Goal: Task Accomplishment & Management: Complete application form

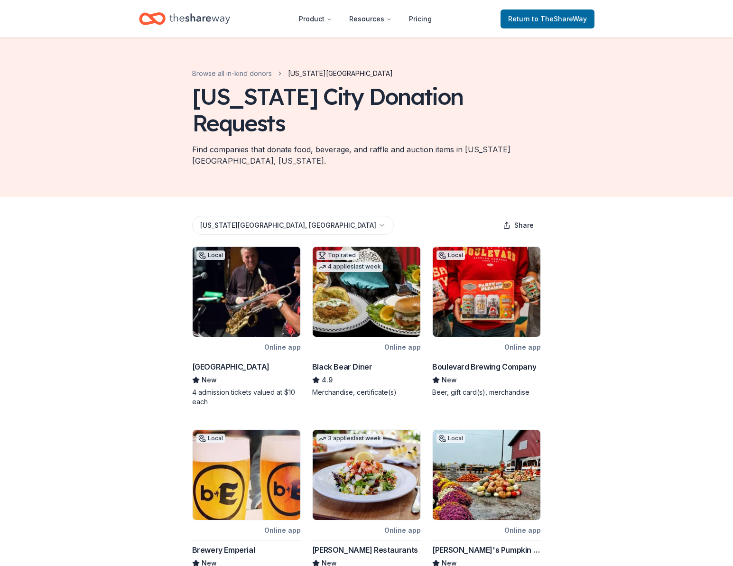
scroll to position [150, 0]
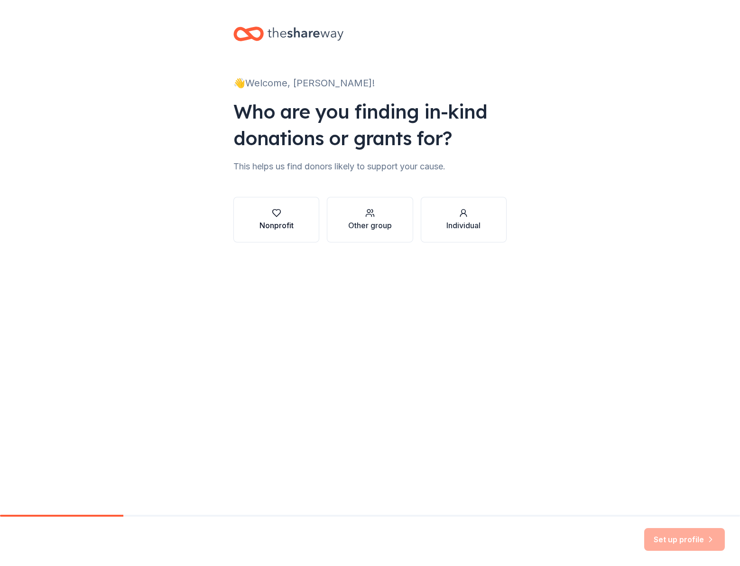
click at [282, 229] on div "Nonprofit" at bounding box center [276, 225] width 34 height 11
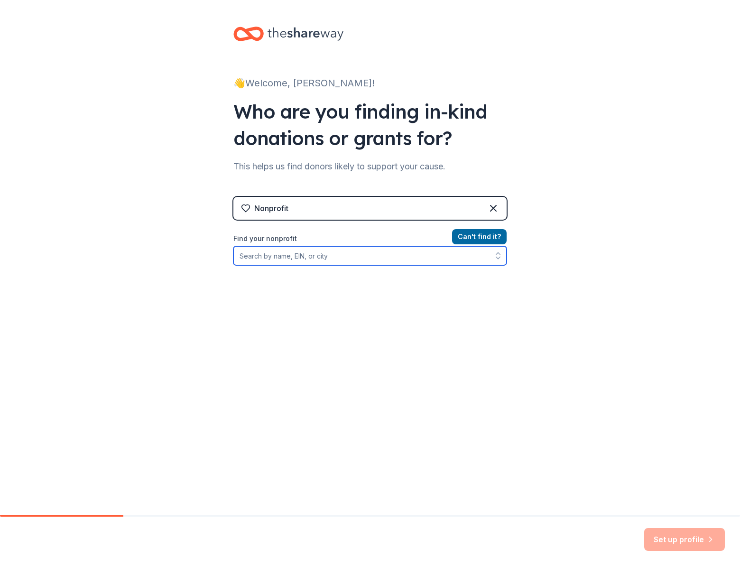
click at [351, 259] on input "Find your nonprofit" at bounding box center [369, 255] width 273 height 19
type input "[US_EMPLOYER_IDENTIFICATION_NUMBER]"
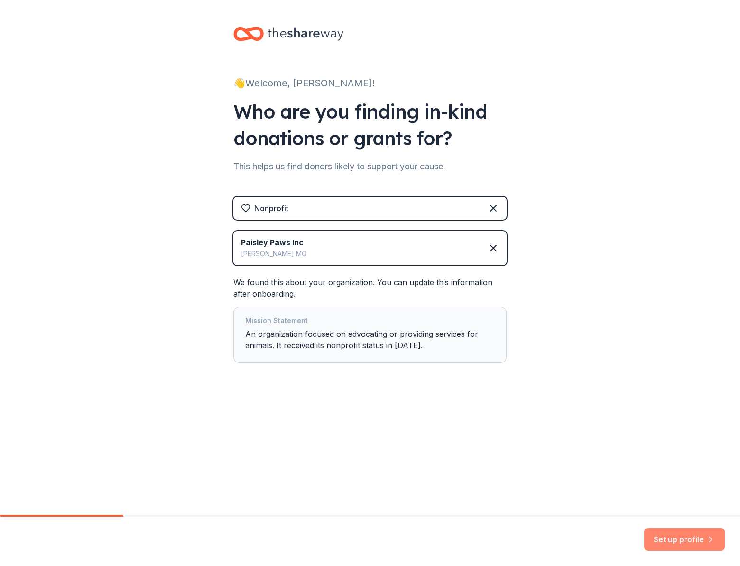
click at [686, 542] on button "Set up profile" at bounding box center [684, 539] width 81 height 23
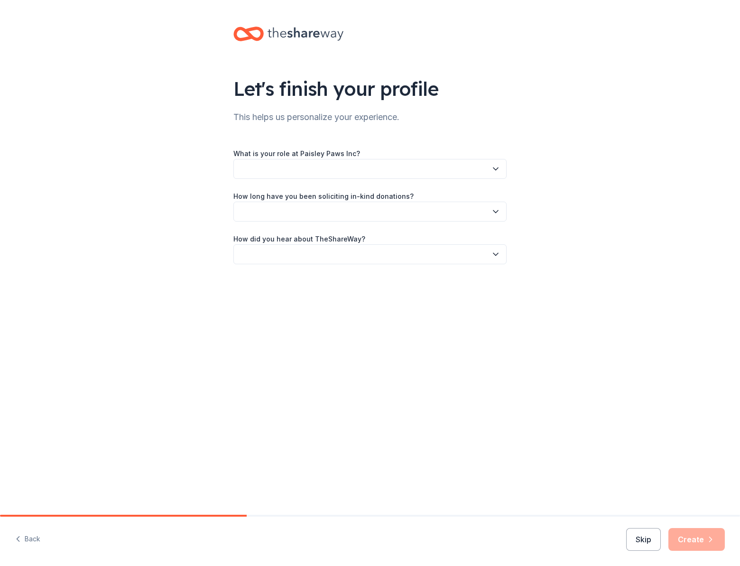
click at [308, 172] on button "button" at bounding box center [369, 169] width 273 height 20
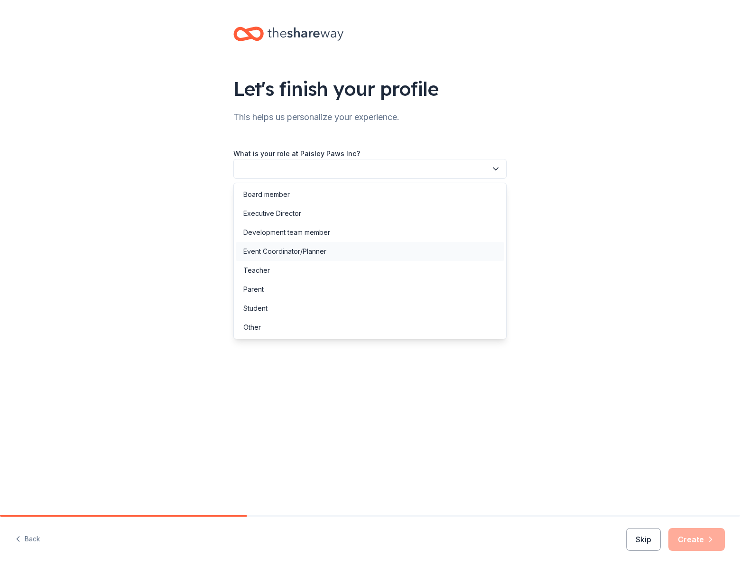
click at [313, 255] on div "Event Coordinator/Planner" at bounding box center [284, 251] width 83 height 11
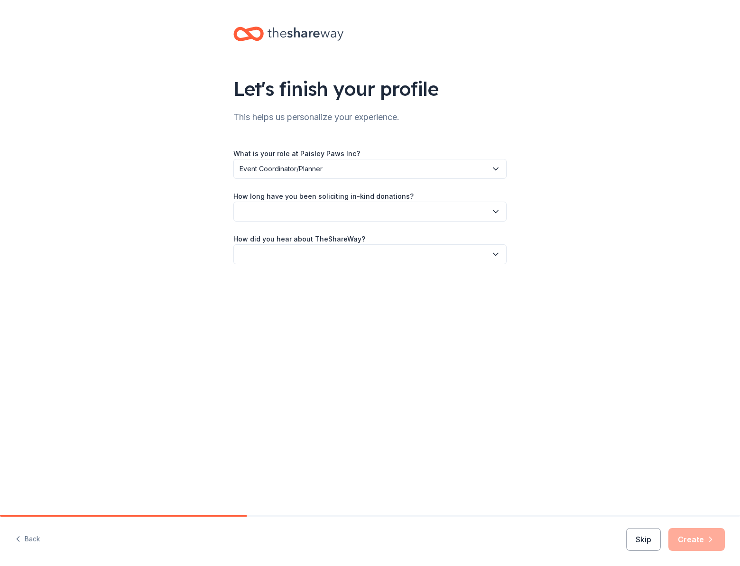
click at [341, 210] on button "button" at bounding box center [369, 212] width 273 height 20
click at [310, 238] on div "This is my first time!" at bounding box center [370, 237] width 268 height 19
click at [311, 252] on button "button" at bounding box center [369, 254] width 273 height 20
click at [280, 302] on div "Online search" at bounding box center [264, 298] width 43 height 11
click at [691, 541] on button "Create" at bounding box center [696, 539] width 56 height 23
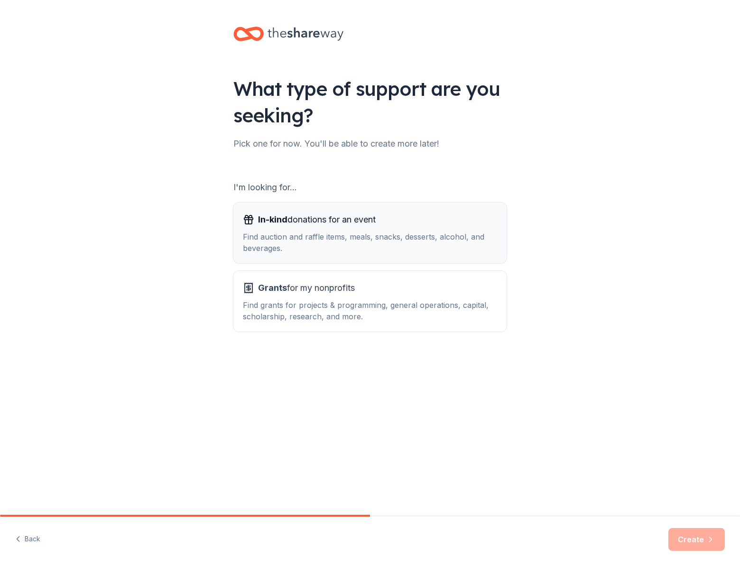
click at [294, 234] on div "Find auction and raffle items, meals, snacks, desserts, alcohol, and beverages." at bounding box center [370, 242] width 254 height 23
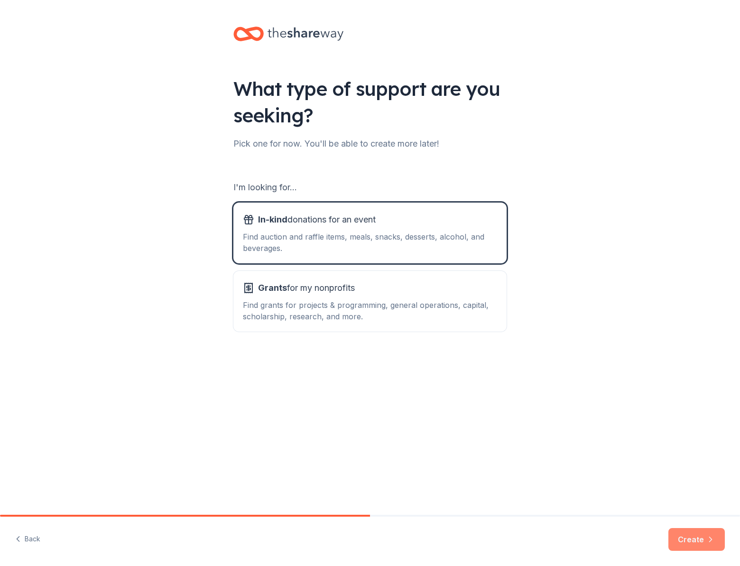
click at [688, 546] on button "Create" at bounding box center [696, 539] width 56 height 23
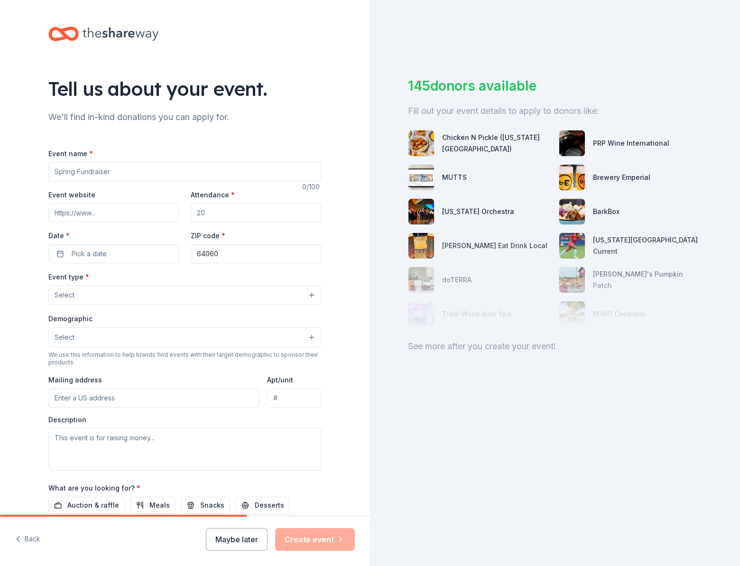
click at [102, 173] on input "Event name *" at bounding box center [184, 171] width 273 height 19
type input "p"
type input "PAWSapalooza"
click at [113, 212] on input "Event website" at bounding box center [113, 212] width 131 height 19
paste input "https://e.givesmart.com/events/INj/"
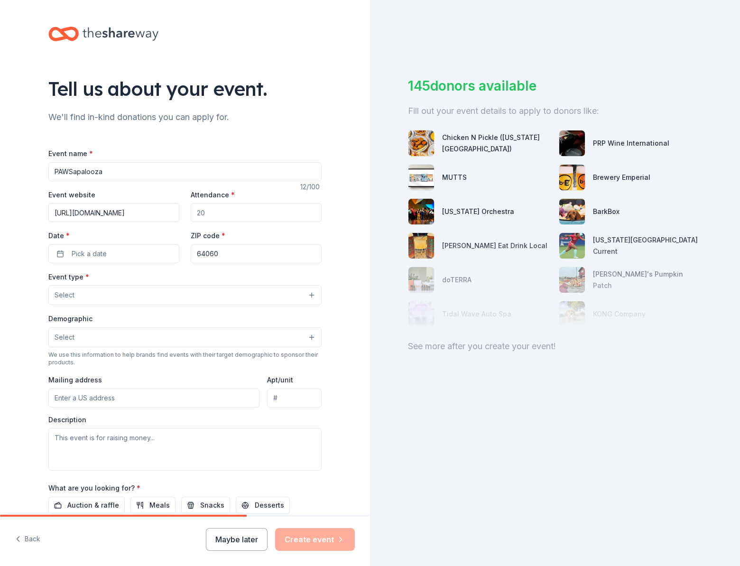
type input "https://e.givesmart.com/events/INj/"
click at [233, 214] on input "Attendance *" at bounding box center [256, 212] width 131 height 19
drag, startPoint x: 233, startPoint y: 214, endPoint x: 187, endPoint y: 211, distance: 45.7
click at [191, 211] on input "Attendance *" at bounding box center [256, 212] width 131 height 19
type input "400"
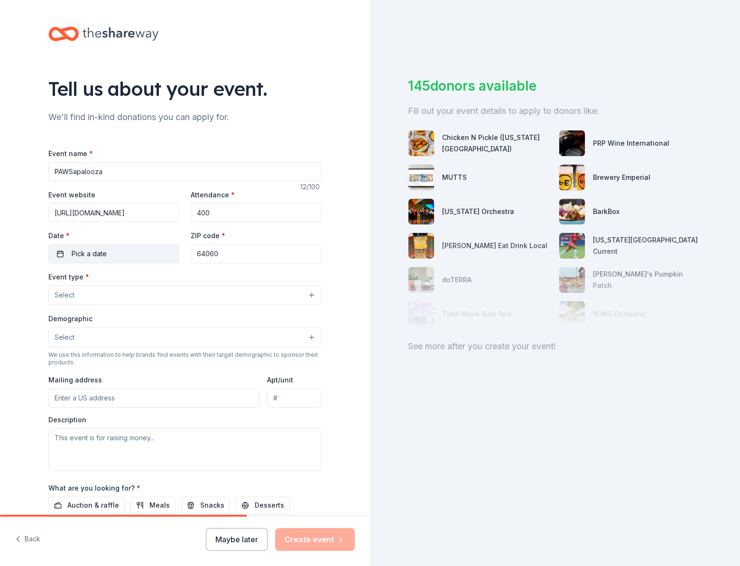
click at [72, 252] on span "Pick a date" at bounding box center [89, 253] width 35 height 11
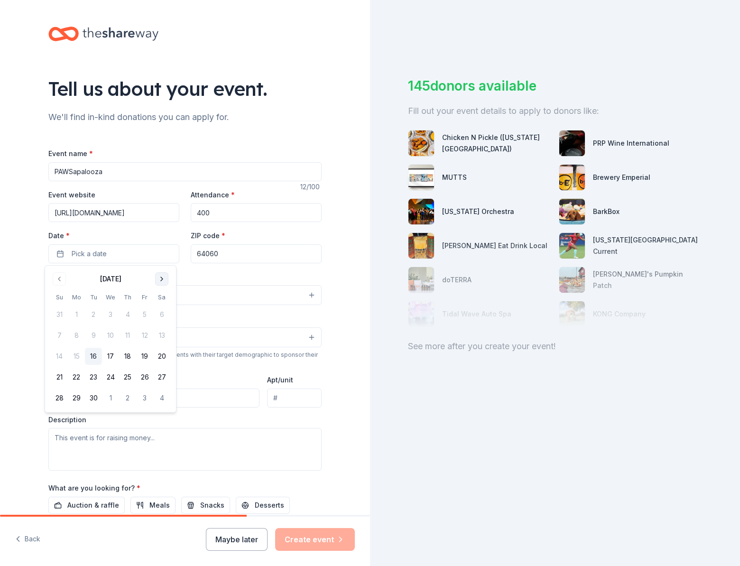
click at [162, 281] on button "Go to next month" at bounding box center [161, 278] width 13 height 13
click at [162, 377] on button "25" at bounding box center [161, 377] width 17 height 17
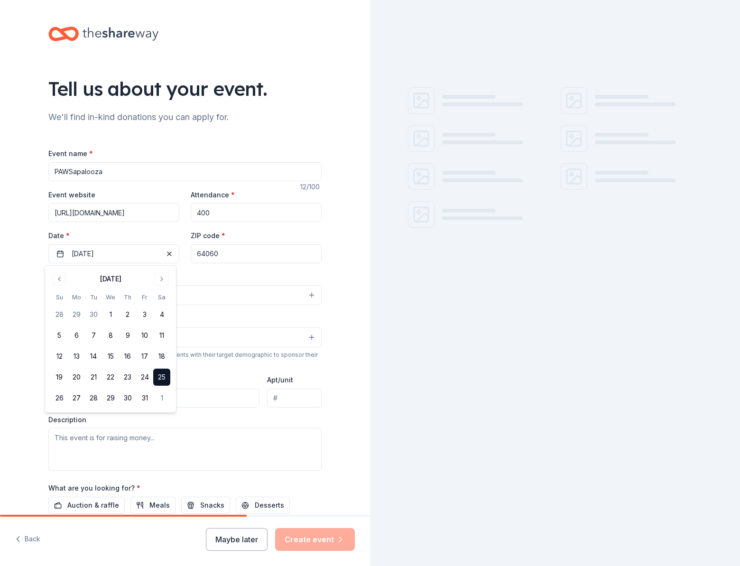
click at [205, 289] on button "Select" at bounding box center [184, 295] width 273 height 20
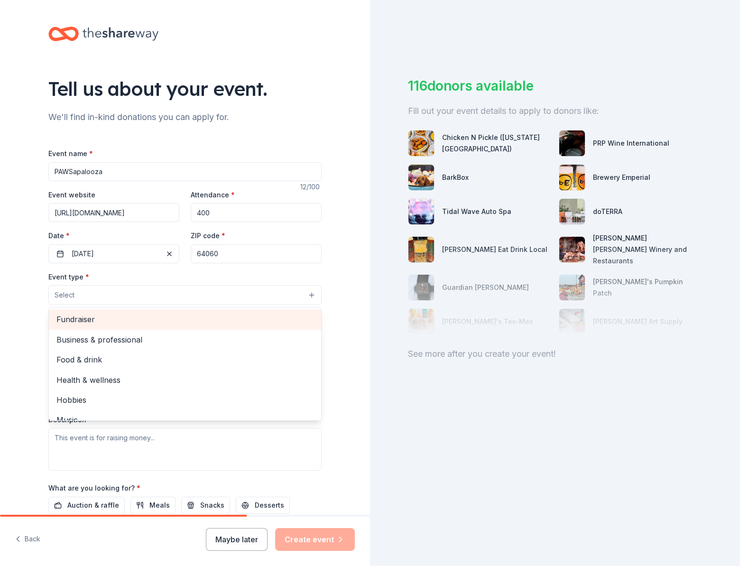
click at [72, 323] on span "Fundraiser" at bounding box center [184, 319] width 257 height 12
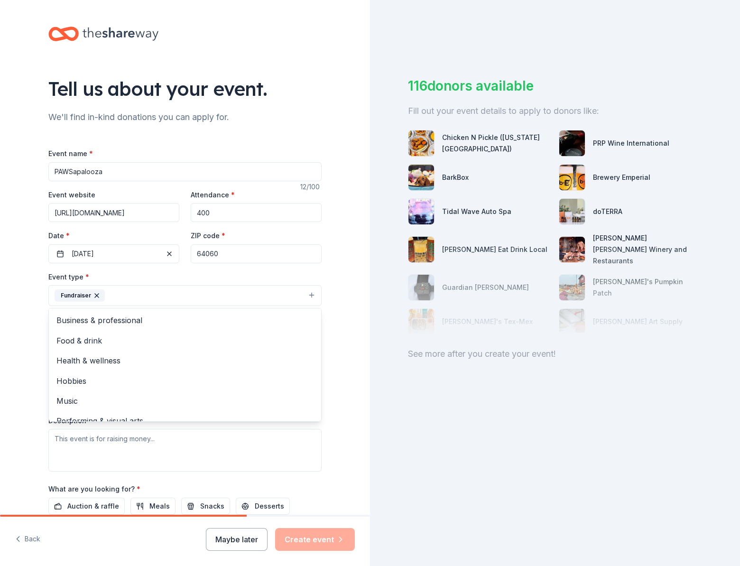
click at [277, 262] on div "Event name * PAWSapalooza 12 /100 Event website https://e.givesmart.com/events/…" at bounding box center [184, 367] width 273 height 439
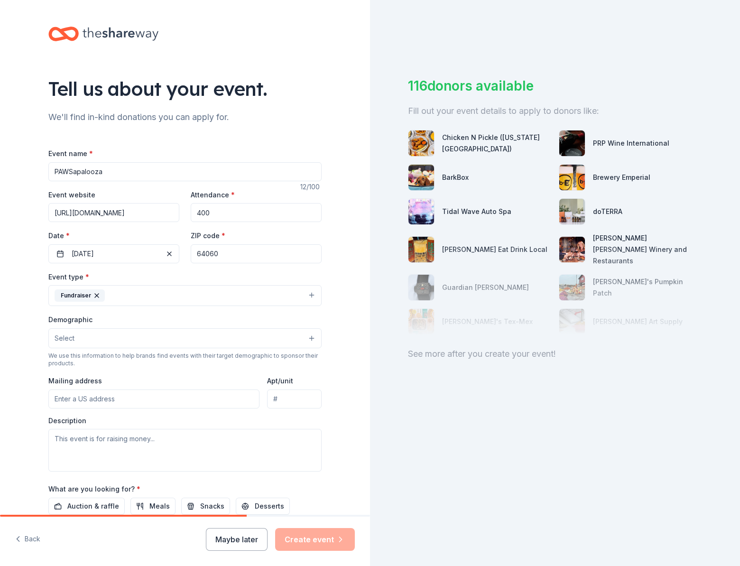
click at [111, 345] on button "Select" at bounding box center [184, 338] width 273 height 20
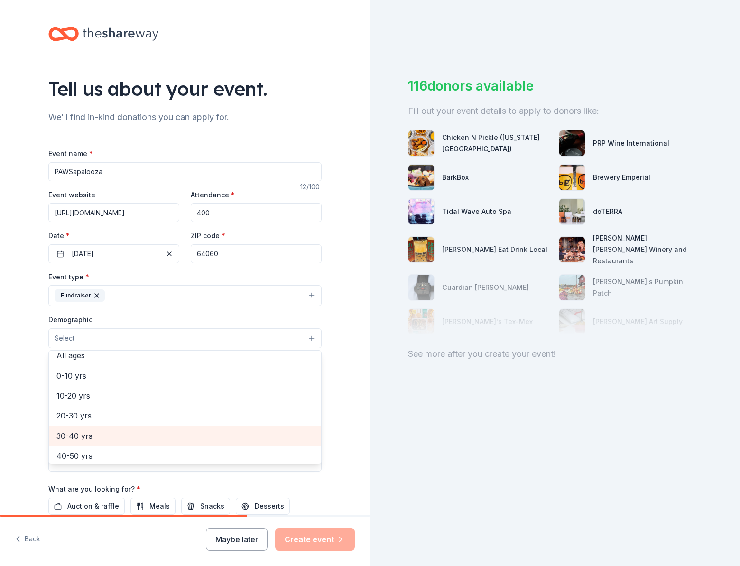
scroll to position [74, 0]
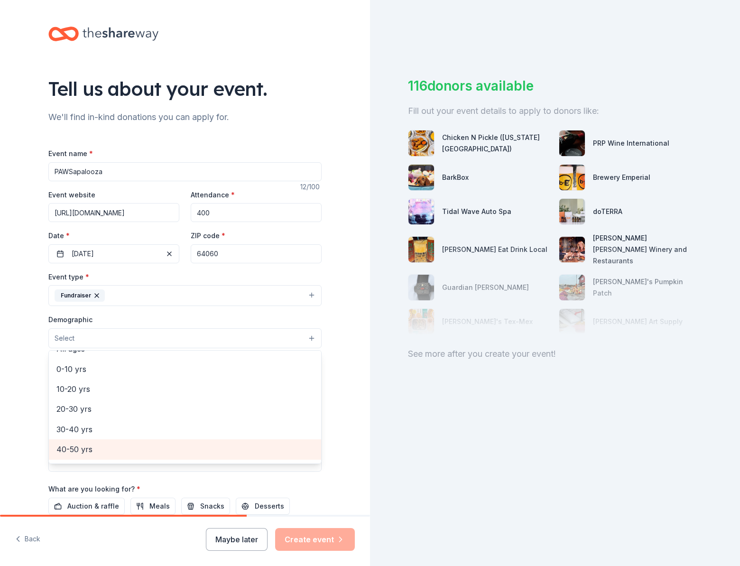
click at [73, 447] on span "40-50 yrs" at bounding box center [184, 449] width 257 height 12
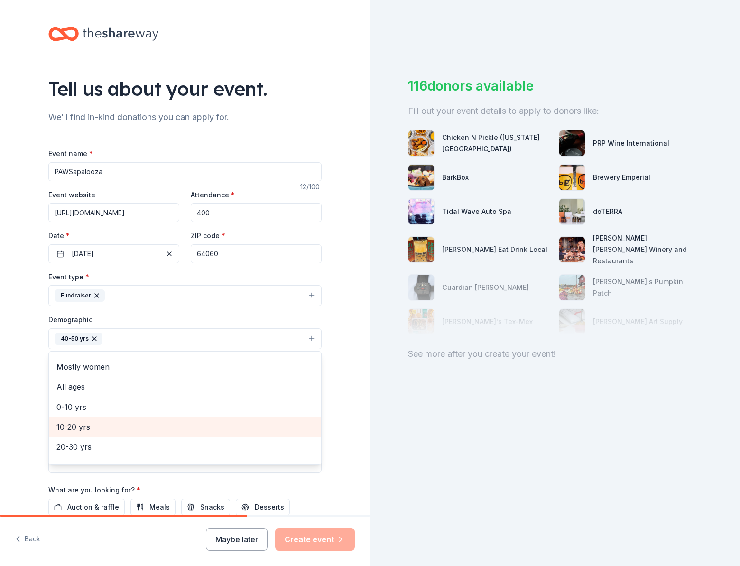
scroll to position [0, 0]
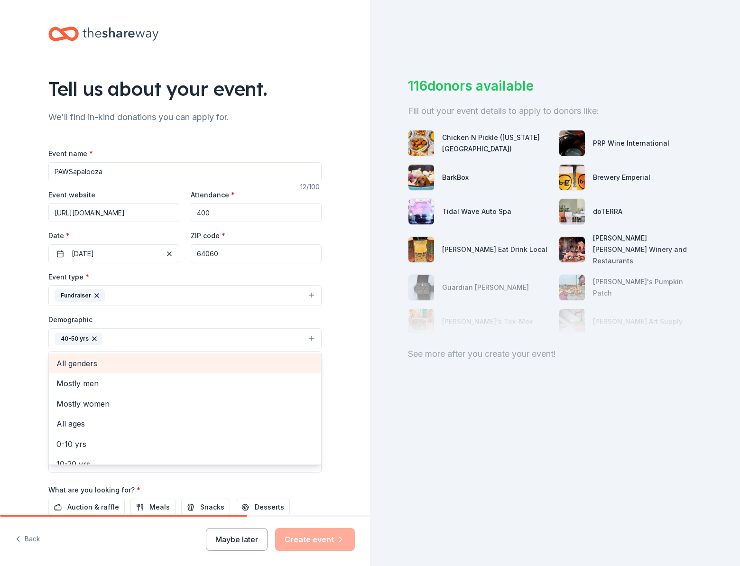
click at [69, 367] on span "All genders" at bounding box center [184, 363] width 257 height 12
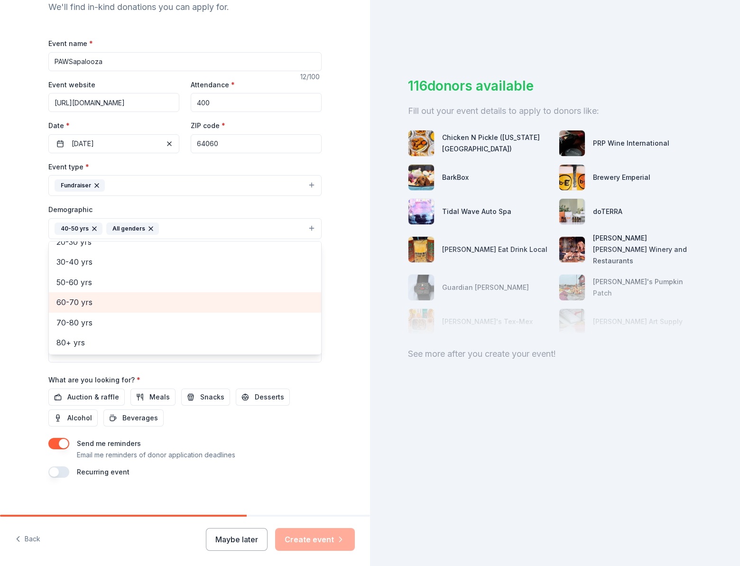
scroll to position [119, 0]
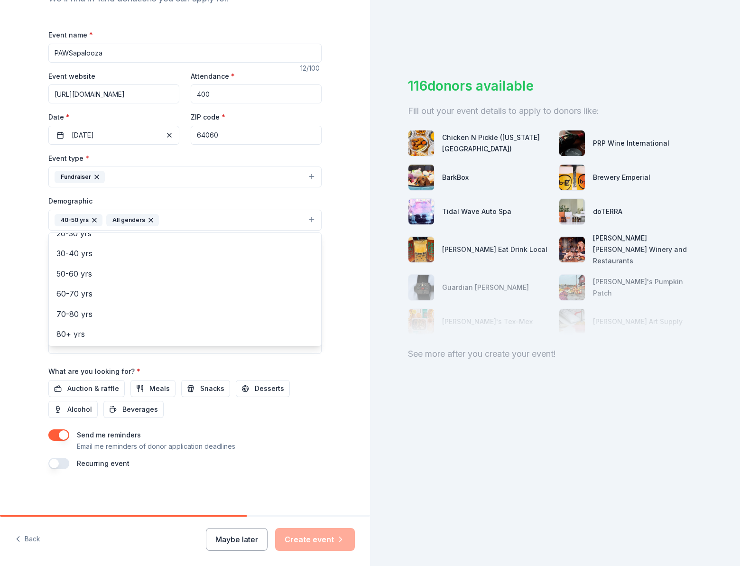
click at [301, 370] on div "Event name * PAWSapalooza 12 /100 Event website https://e.givesmart.com/events/…" at bounding box center [184, 249] width 273 height 440
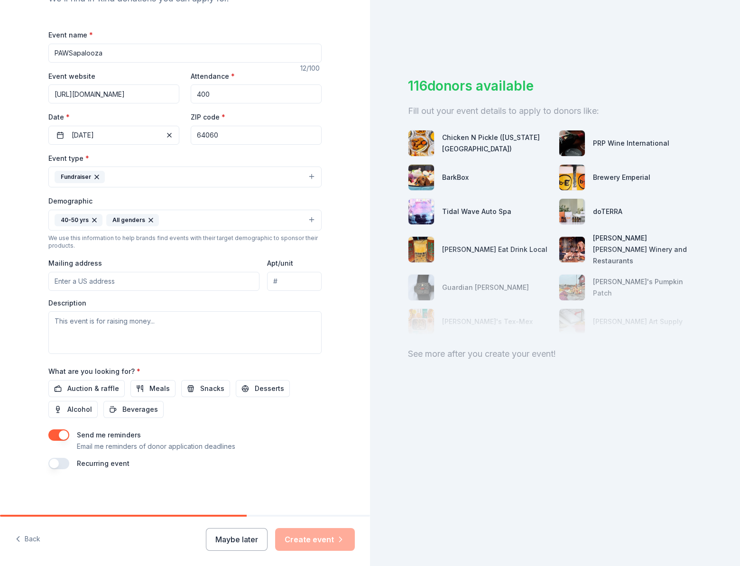
click at [86, 279] on input "Mailing address" at bounding box center [153, 281] width 211 height 19
type input "PO Box 380"
click at [112, 328] on textarea at bounding box center [184, 332] width 273 height 43
paste textarea "PAWSapalooza 2025, presented by Pro Plan Veterinary Support Mission, will bring…"
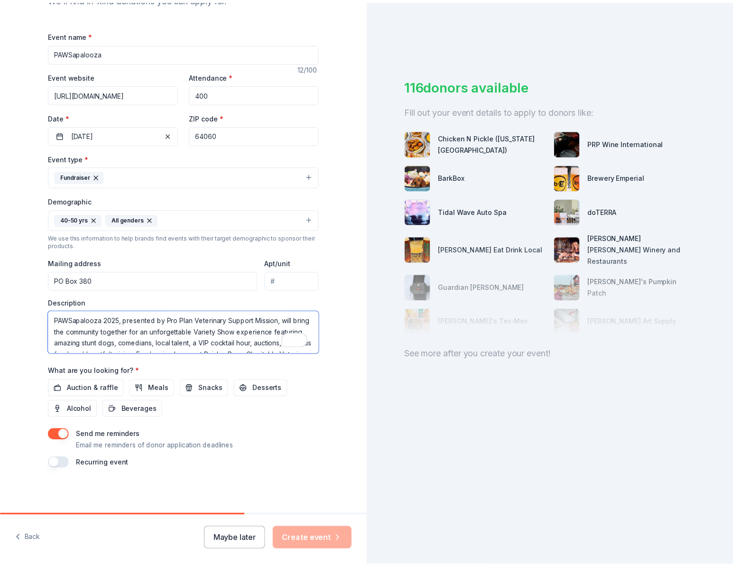
scroll to position [97, 0]
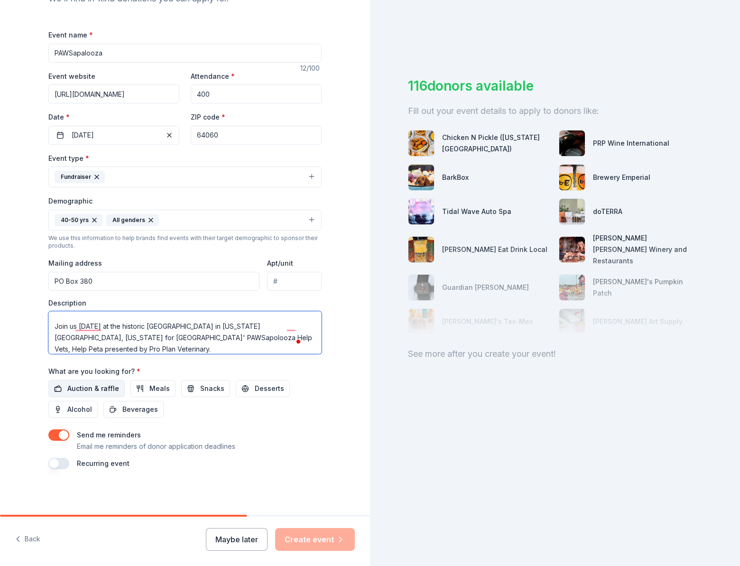
type textarea "PAWSapalooza 2025, presented by Pro Plan Veterinary Support Mission, will bring…"
click at [86, 384] on span "Auction & raffle" at bounding box center [93, 388] width 52 height 11
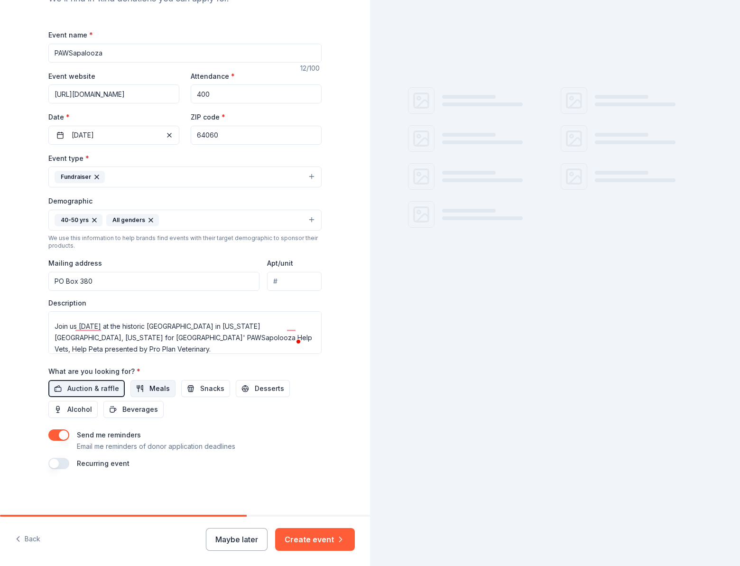
click at [149, 388] on span "Meals" at bounding box center [159, 388] width 20 height 11
click at [137, 390] on button "Meals" at bounding box center [152, 388] width 45 height 17
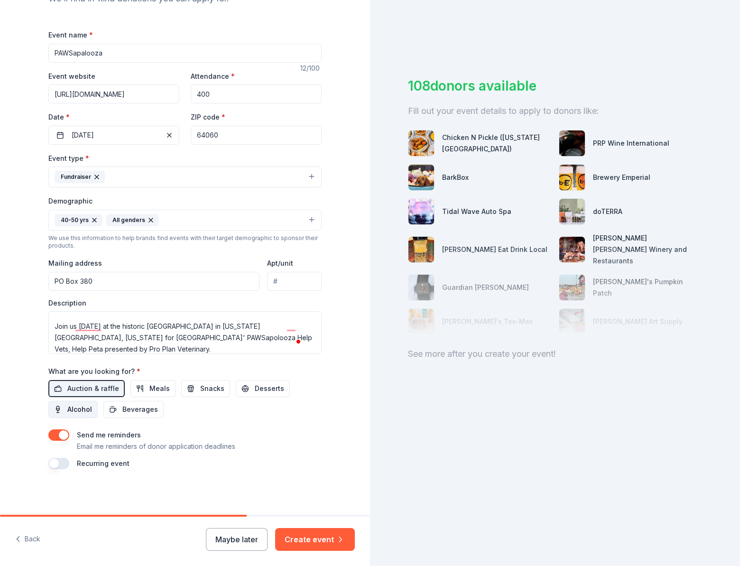
click at [68, 409] on span "Alcohol" at bounding box center [79, 409] width 25 height 11
click at [74, 411] on span "Alcohol" at bounding box center [79, 409] width 25 height 11
click at [73, 407] on span "Alcohol" at bounding box center [79, 409] width 25 height 11
click at [315, 541] on button "Create event" at bounding box center [315, 539] width 80 height 23
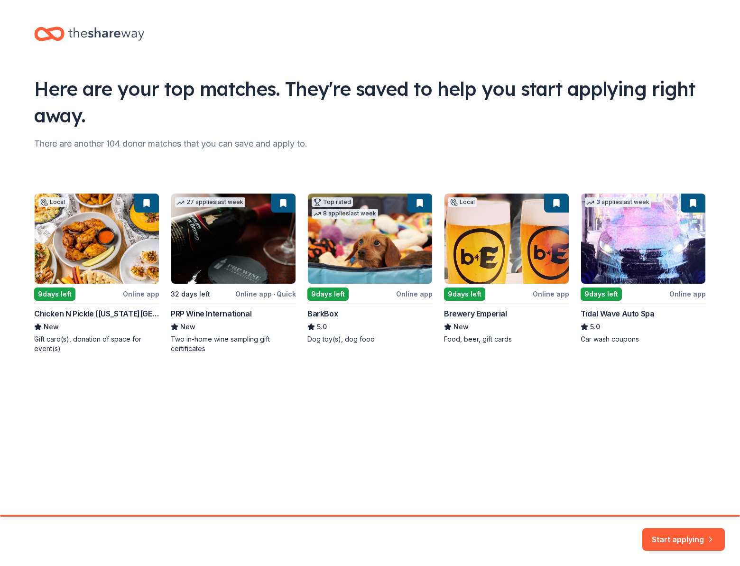
click at [66, 340] on div "Local 9 days left Online app Chicken N Pickle (Kansas City) New Gift card(s), d…" at bounding box center [370, 273] width 672 height 160
click at [674, 530] on button "Start applying" at bounding box center [683, 536] width 83 height 23
click at [677, 533] on div "Start applying" at bounding box center [683, 539] width 83 height 23
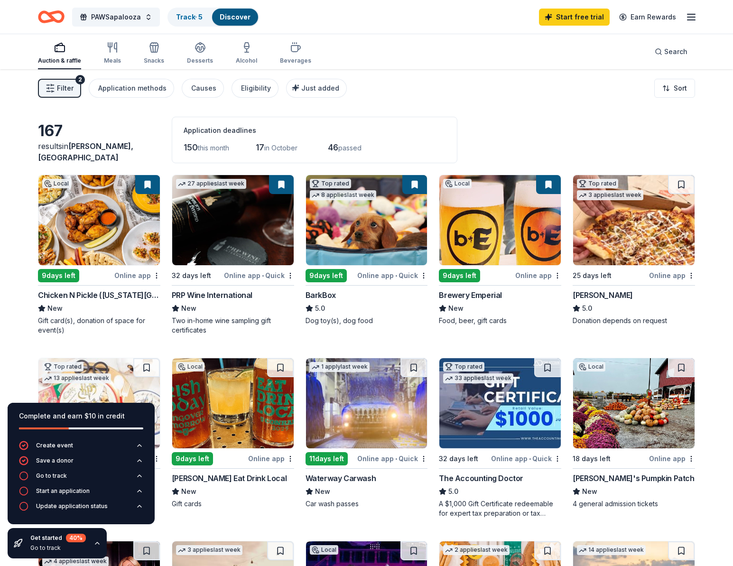
click at [65, 249] on img at bounding box center [98, 220] width 121 height 90
click at [334, 280] on div "9 days left" at bounding box center [325, 275] width 41 height 13
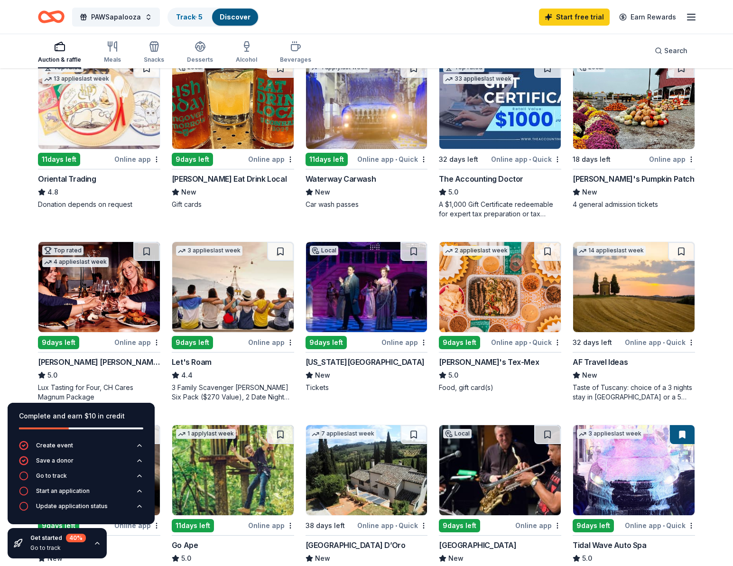
scroll to position [300, 0]
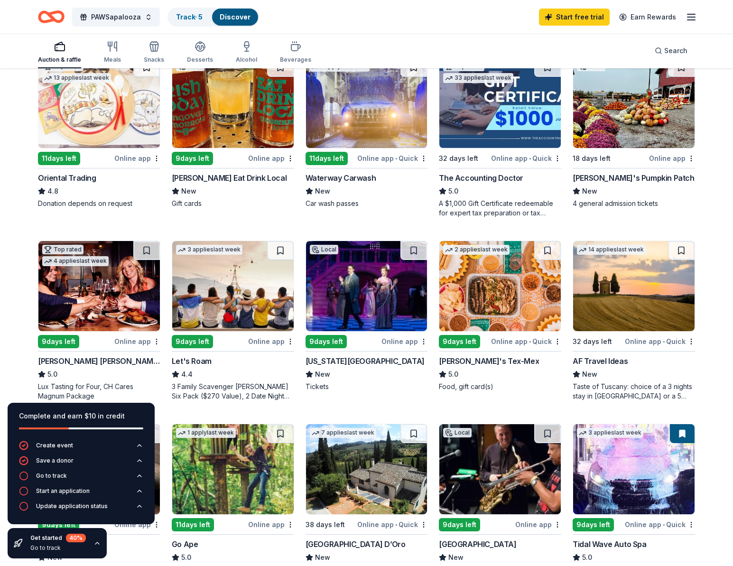
click at [625, 177] on div "Carolyn's Pumpkin Patch" at bounding box center [633, 177] width 121 height 11
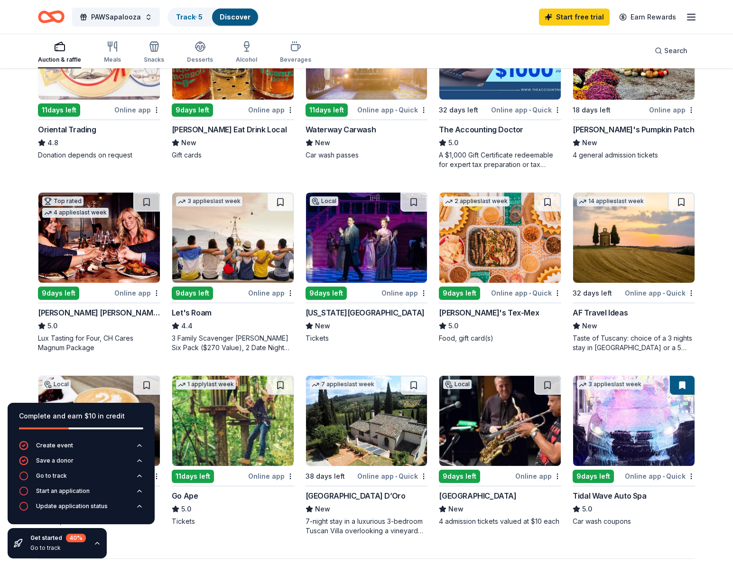
scroll to position [388, 0]
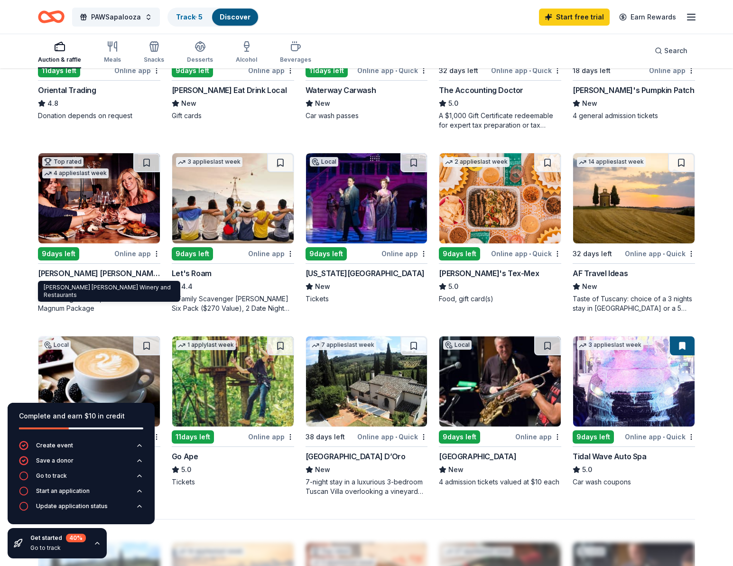
click at [84, 278] on div "Cooper's Hawk Winery and Restaurants" at bounding box center [99, 273] width 122 height 11
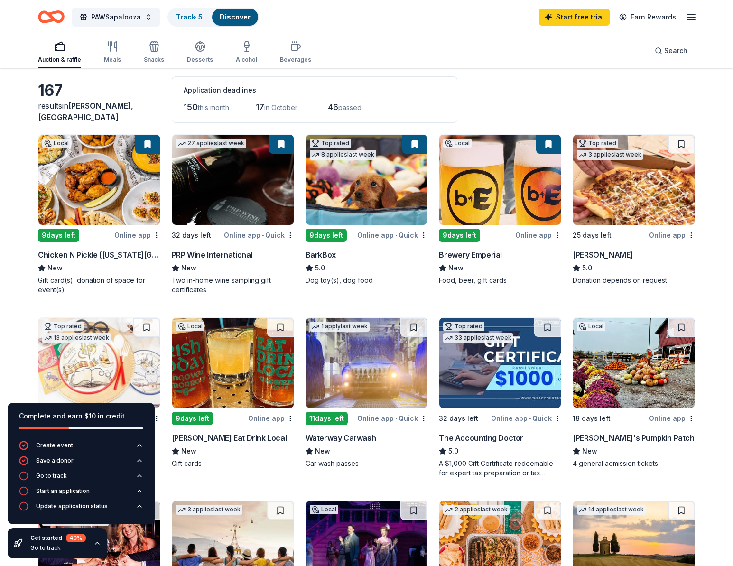
scroll to position [38, 0]
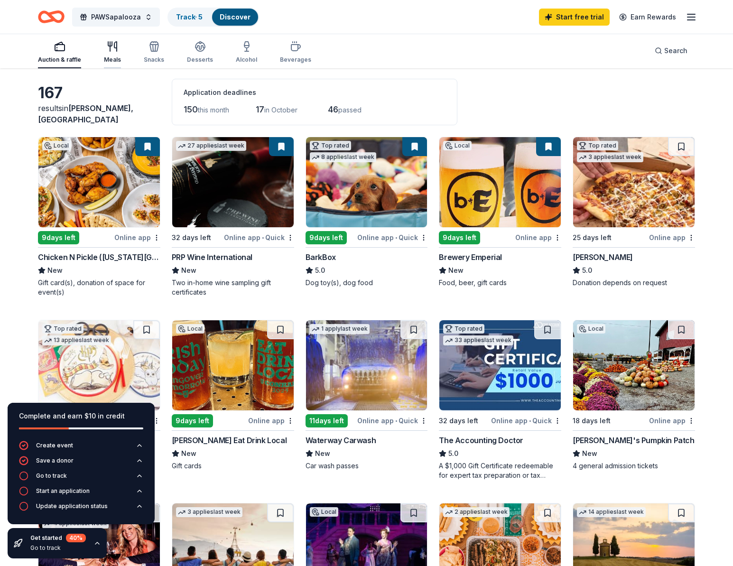
click at [106, 57] on div "Meals" at bounding box center [112, 60] width 17 height 8
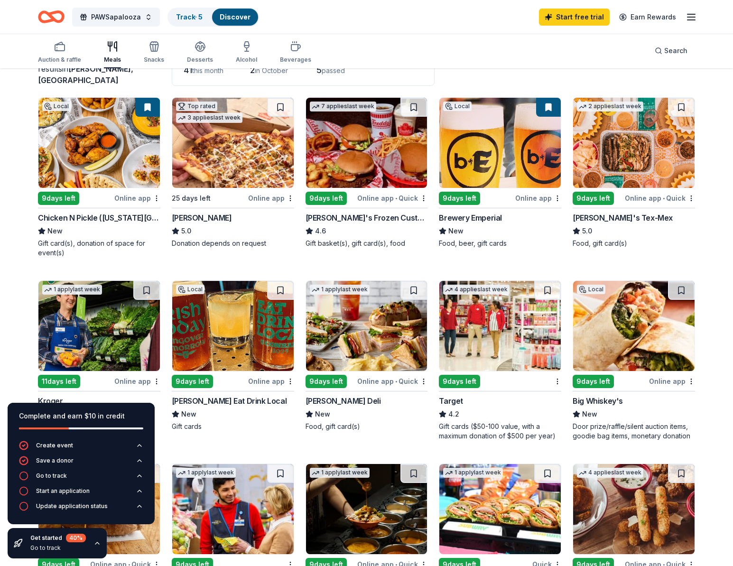
scroll to position [0, 0]
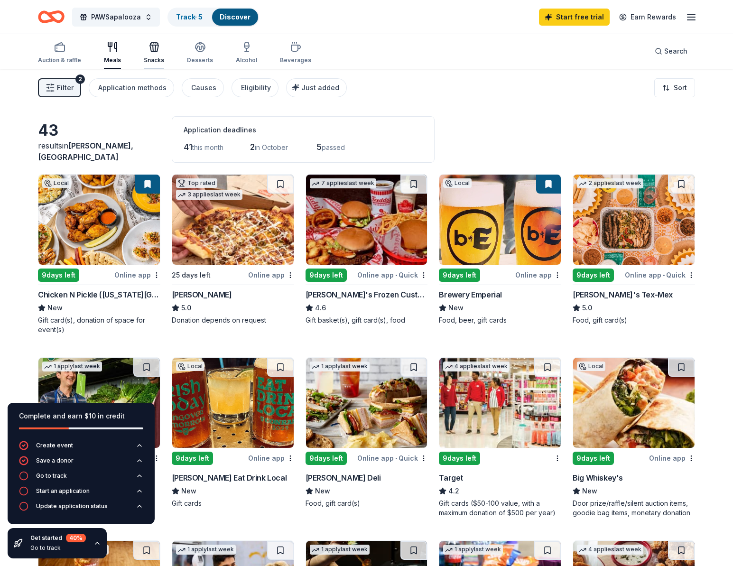
click at [157, 52] on icon "button" at bounding box center [153, 46] width 11 height 11
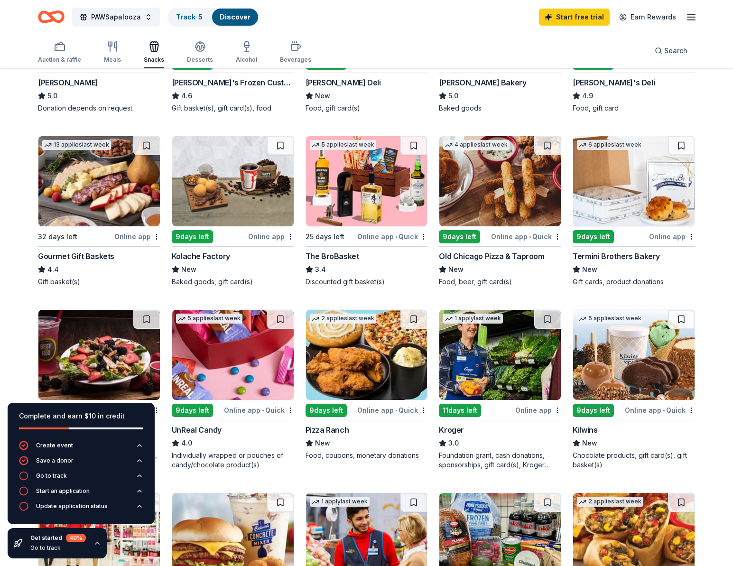
scroll to position [259, 0]
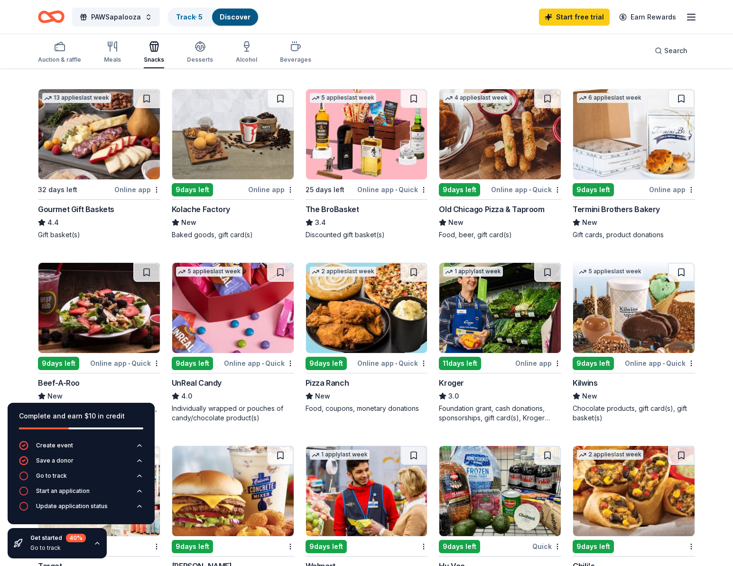
click at [342, 207] on div "The BroBasket" at bounding box center [332, 209] width 54 height 11
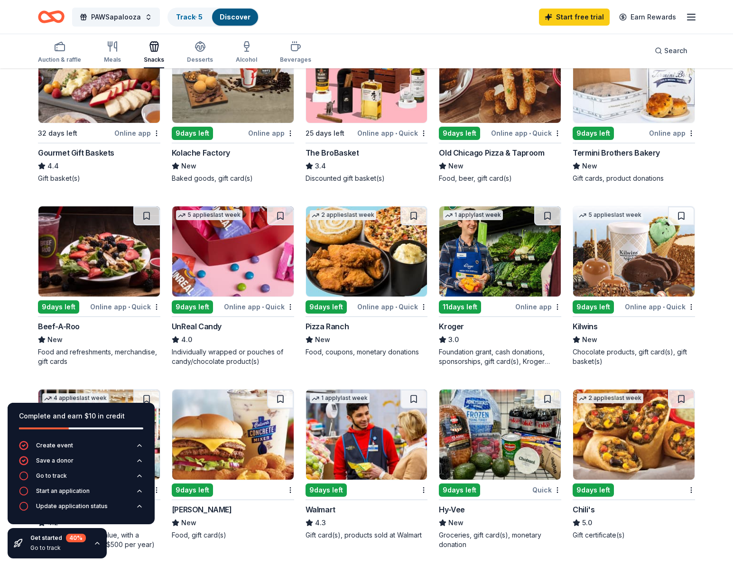
scroll to position [197, 0]
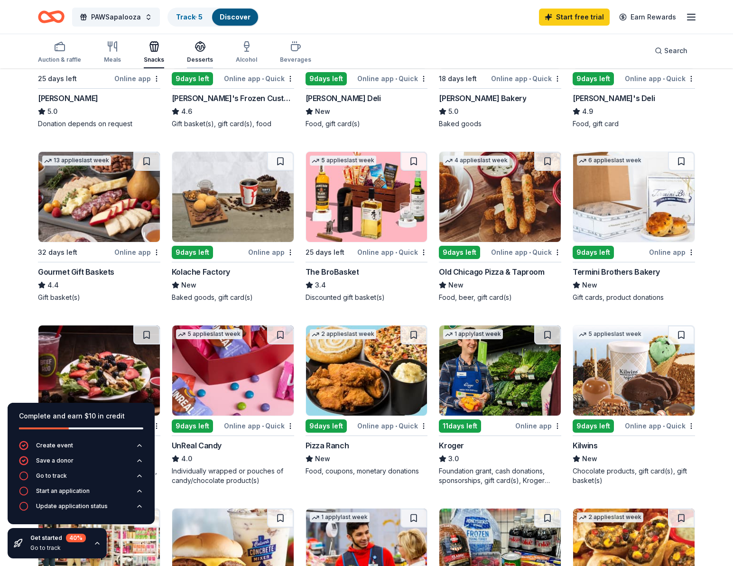
click at [198, 50] on icon "button" at bounding box center [199, 46] width 11 height 11
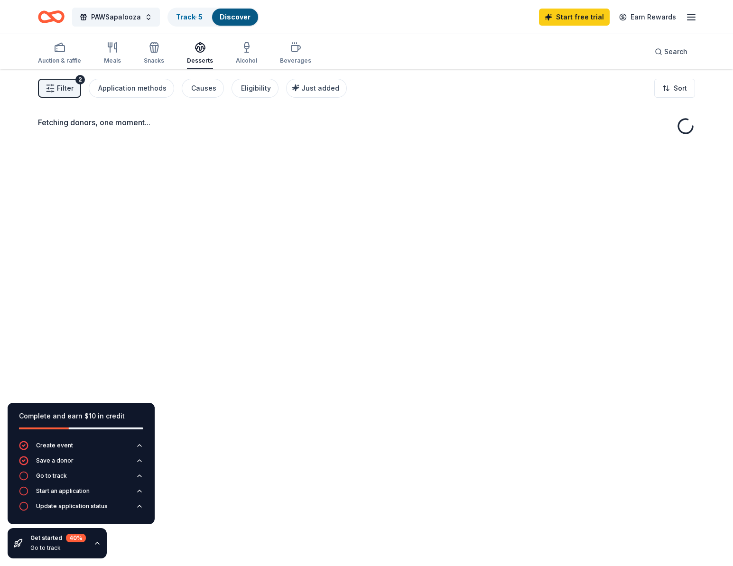
click at [198, 50] on icon "button" at bounding box center [199, 46] width 9 height 7
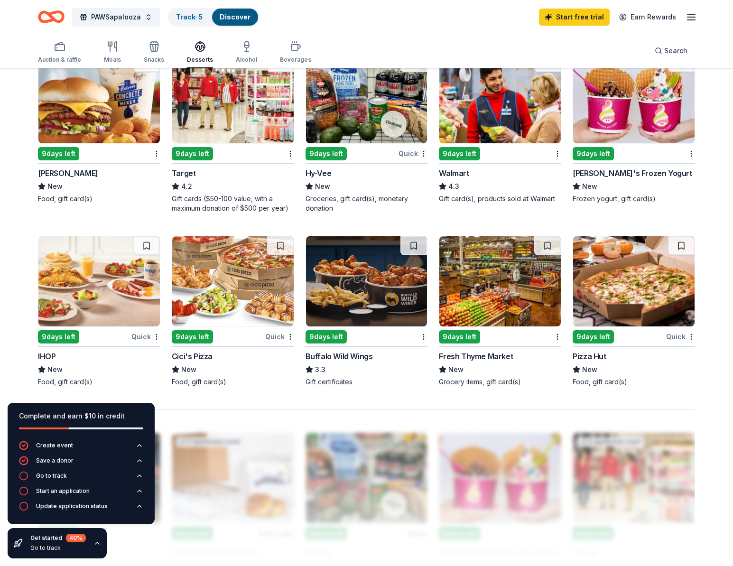
scroll to position [480, 0]
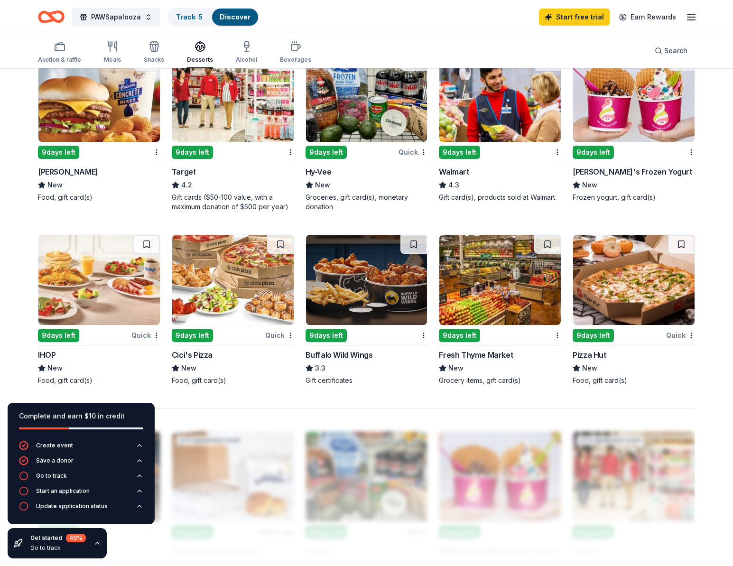
click at [334, 362] on div "3.3" at bounding box center [366, 367] width 122 height 11
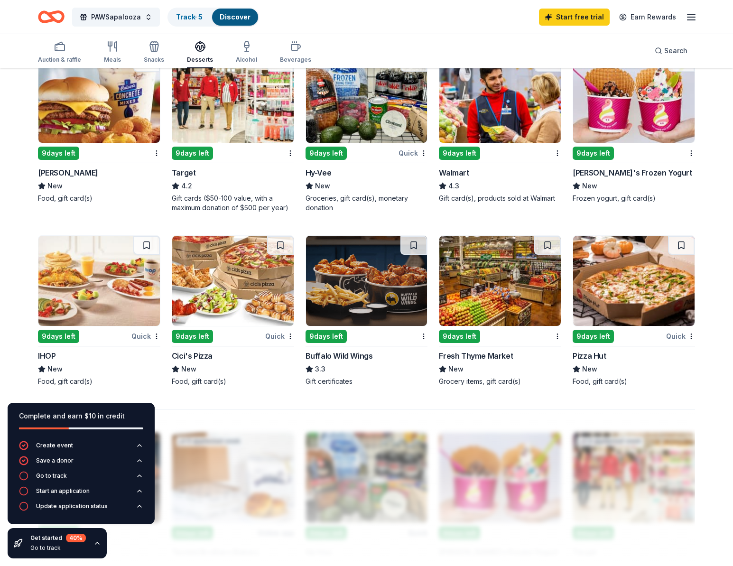
scroll to position [419, 0]
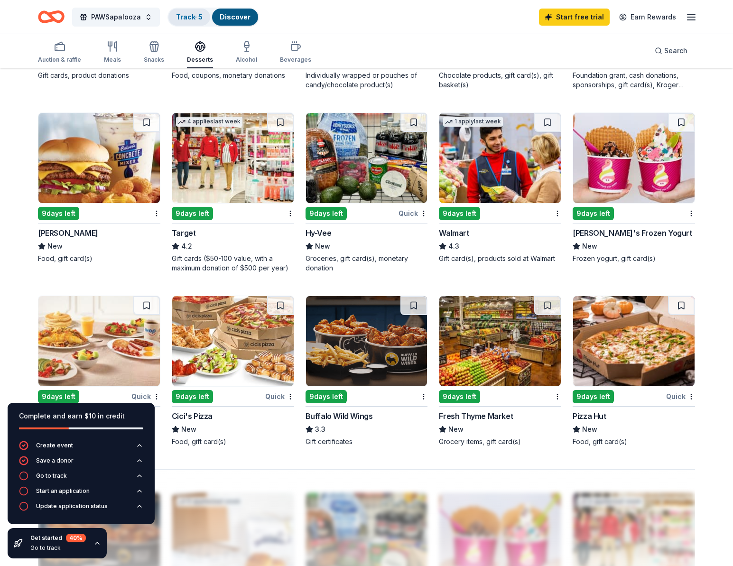
click at [185, 18] on link "Track · 5" at bounding box center [189, 17] width 27 height 8
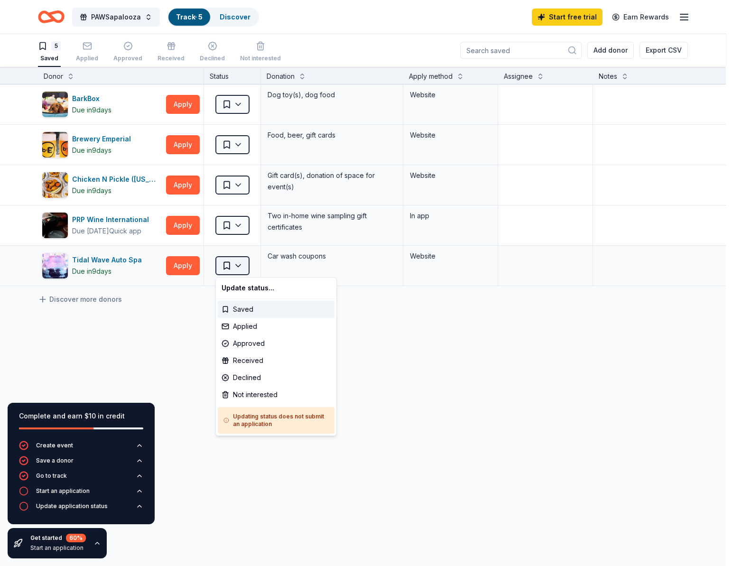
click at [242, 266] on html "PAWSapalooza Track · 5 Discover Start free trial Earn Rewards 5 Saved Applied A…" at bounding box center [366, 283] width 733 height 566
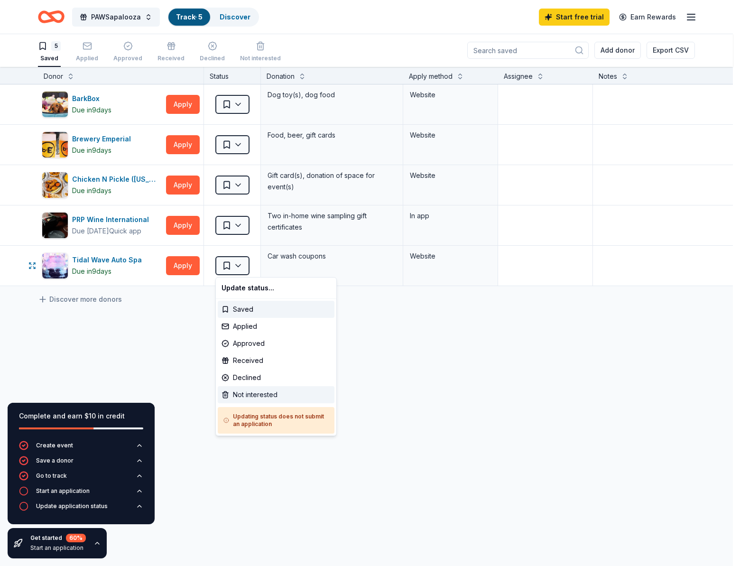
click at [250, 399] on div "Not interested" at bounding box center [276, 394] width 117 height 17
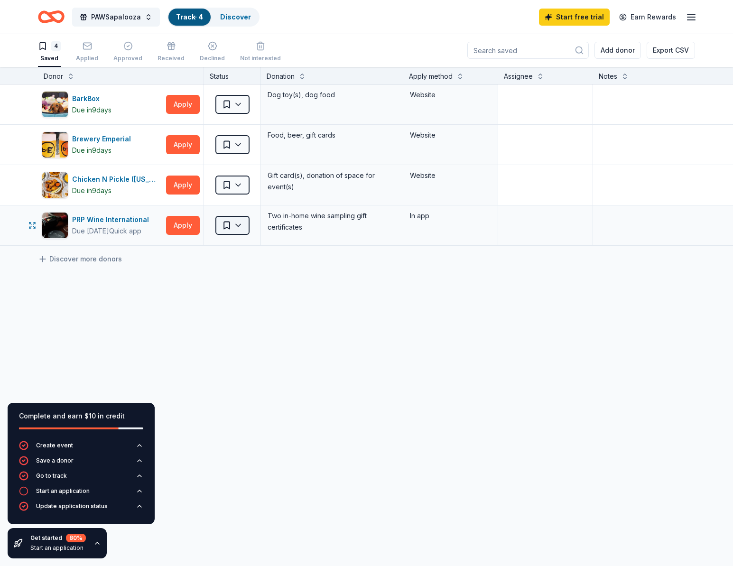
click at [236, 223] on html "PAWSapalooza Track · 4 Discover Start free trial Earn Rewards 4 Saved Applied A…" at bounding box center [366, 283] width 733 height 566
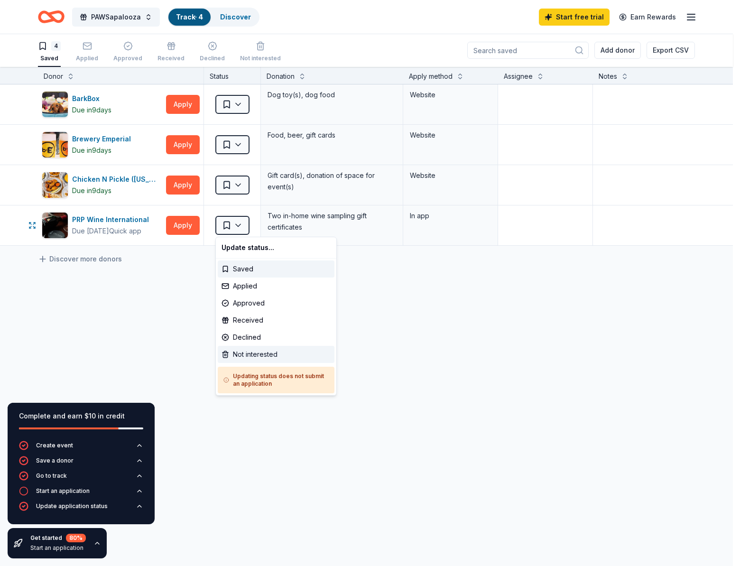
click at [244, 358] on div "Not interested" at bounding box center [276, 354] width 117 height 17
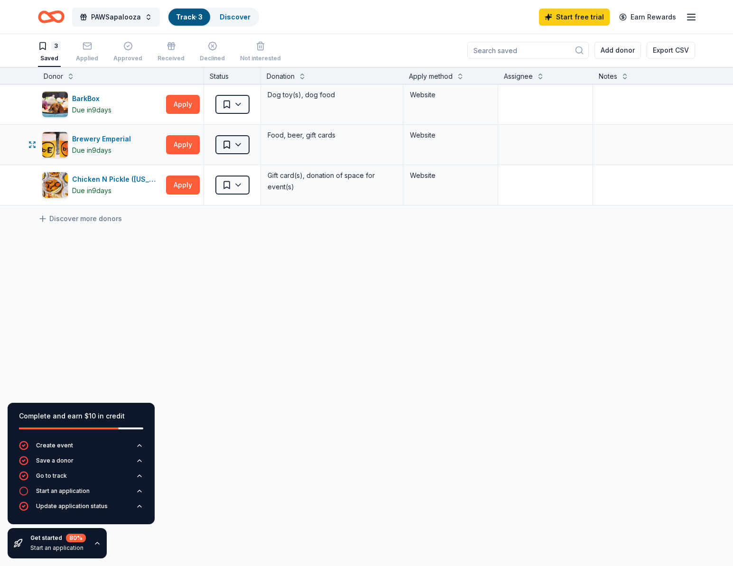
click at [243, 144] on html "PAWSapalooza Track · 3 Discover Start free trial Earn Rewards 3 Saved Applied A…" at bounding box center [366, 283] width 733 height 566
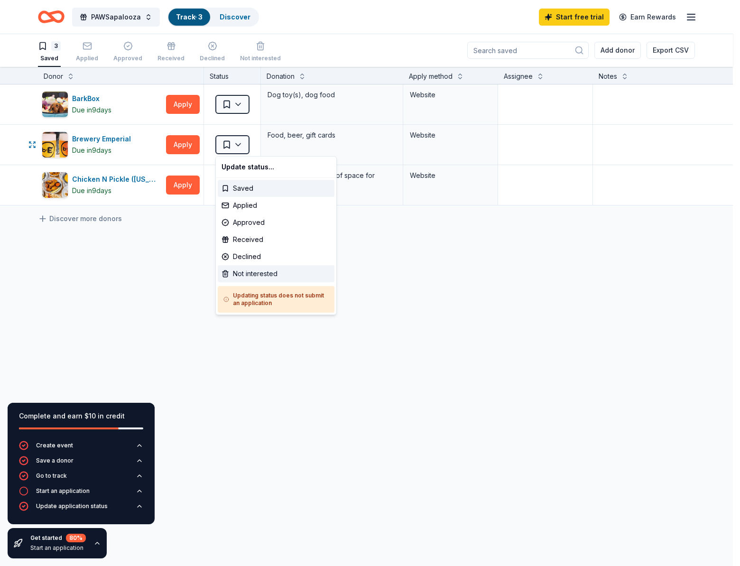
click at [242, 270] on div "Not interested" at bounding box center [276, 273] width 117 height 17
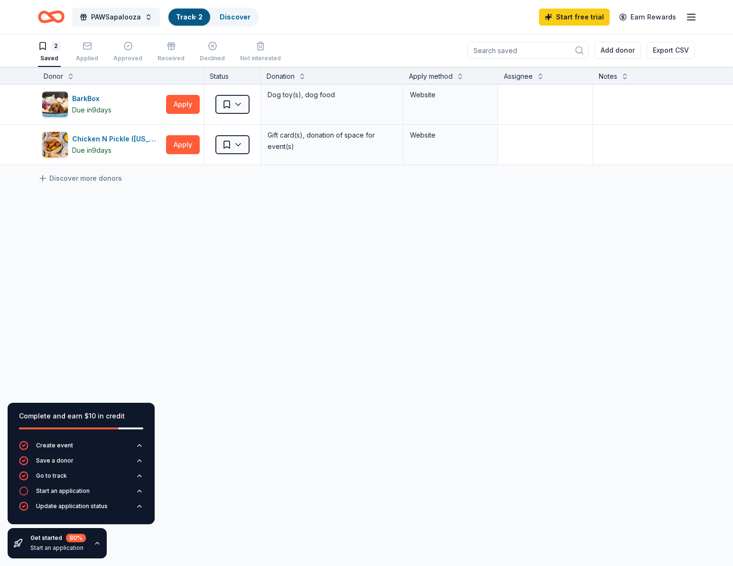
click at [45, 25] on icon "Home" at bounding box center [51, 17] width 27 height 22
click at [47, 23] on icon "Home" at bounding box center [51, 17] width 27 height 22
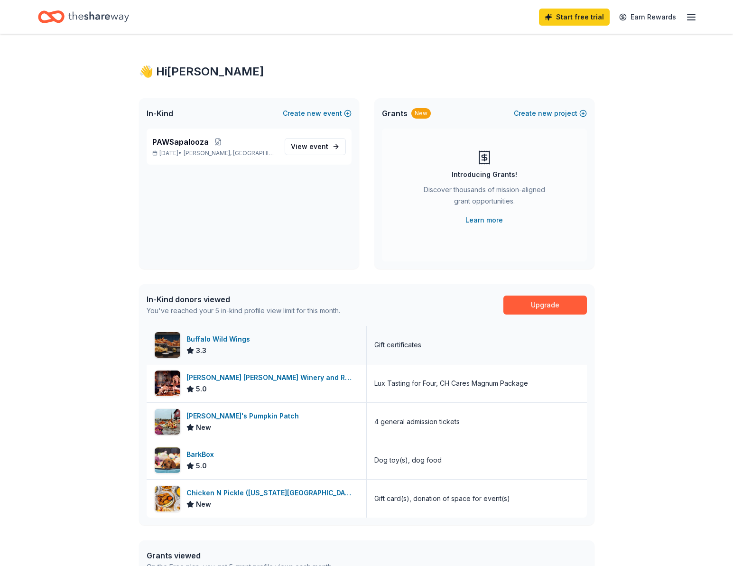
click at [218, 339] on div "Buffalo Wild Wings" at bounding box center [219, 338] width 67 height 11
click at [321, 146] on span "event" at bounding box center [318, 146] width 19 height 8
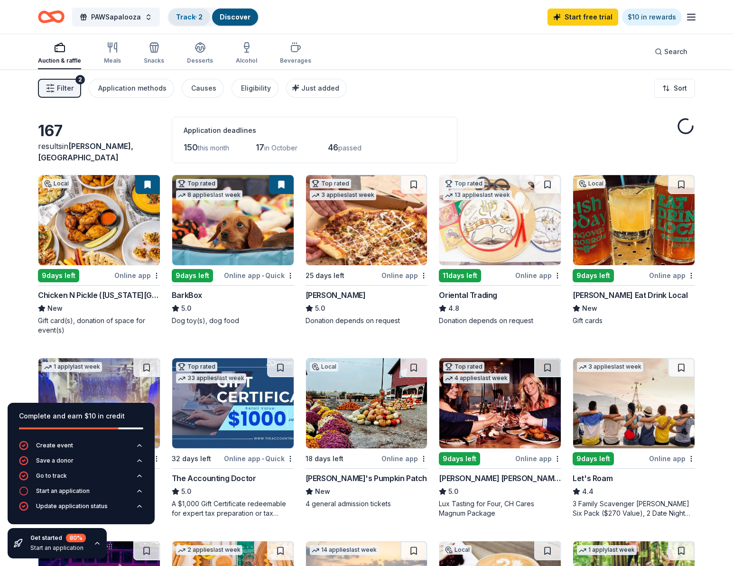
click at [169, 19] on div "Track · 2" at bounding box center [189, 17] width 42 height 17
click at [176, 18] on link "Track · 2" at bounding box center [189, 17] width 27 height 8
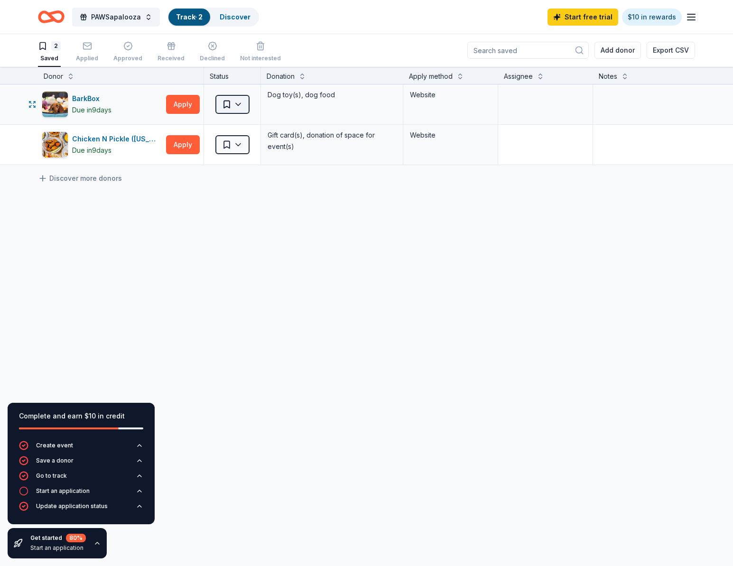
click at [226, 103] on html "PAWSapalooza Track · 2 Discover Start free trial $10 in rewards 2 Saved Applied…" at bounding box center [366, 283] width 733 height 566
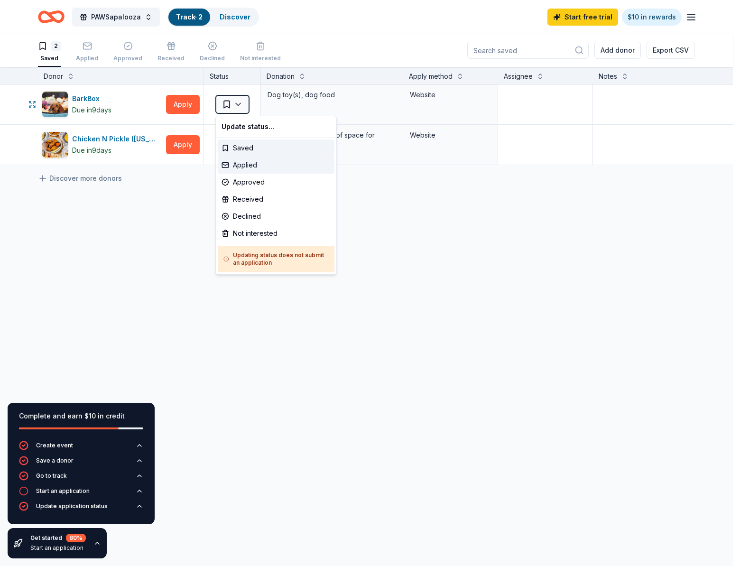
click at [248, 162] on div "Applied" at bounding box center [276, 165] width 117 height 17
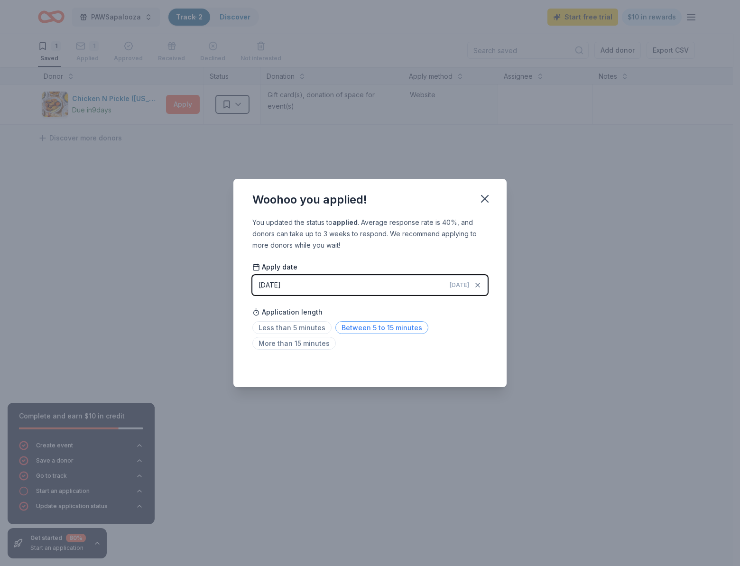
click at [360, 328] on span "Between 5 to 15 minutes" at bounding box center [381, 327] width 93 height 13
click at [488, 198] on icon "button" at bounding box center [484, 198] width 13 height 13
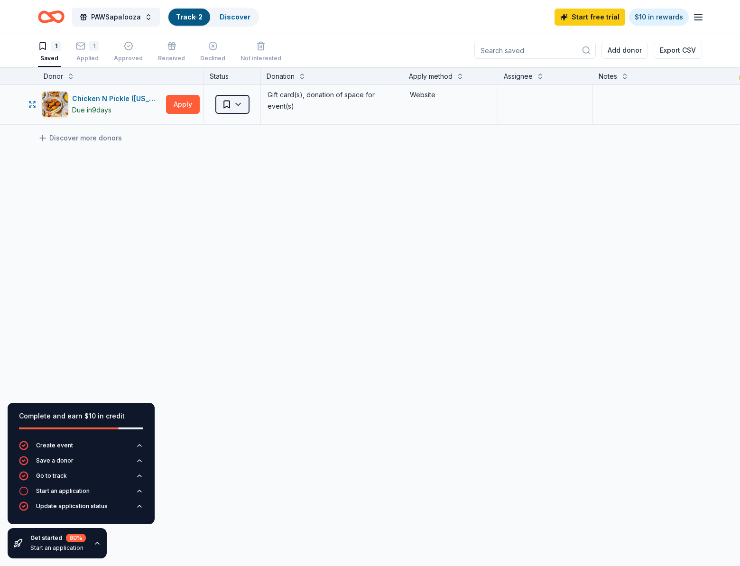
click at [241, 109] on html "PAWSapalooza Track · 2 Discover Start free trial $10 in rewards 1 Saved 1 Appli…" at bounding box center [370, 283] width 740 height 566
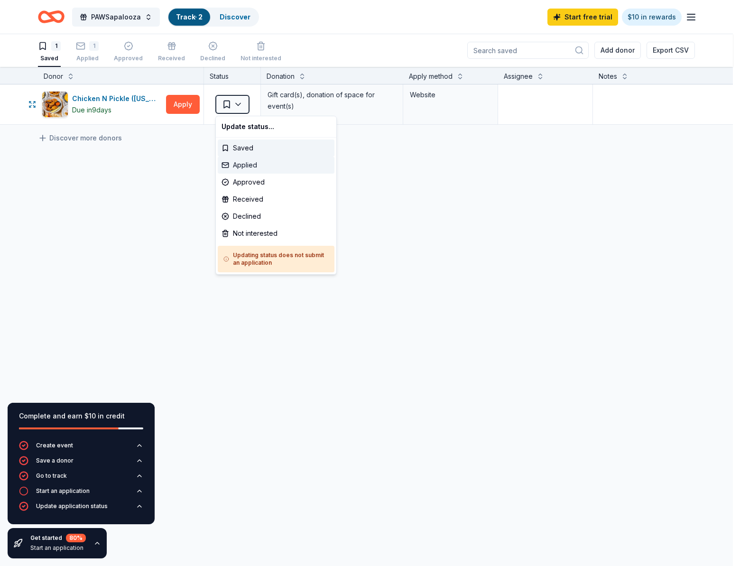
click at [241, 166] on div "Applied" at bounding box center [276, 165] width 117 height 17
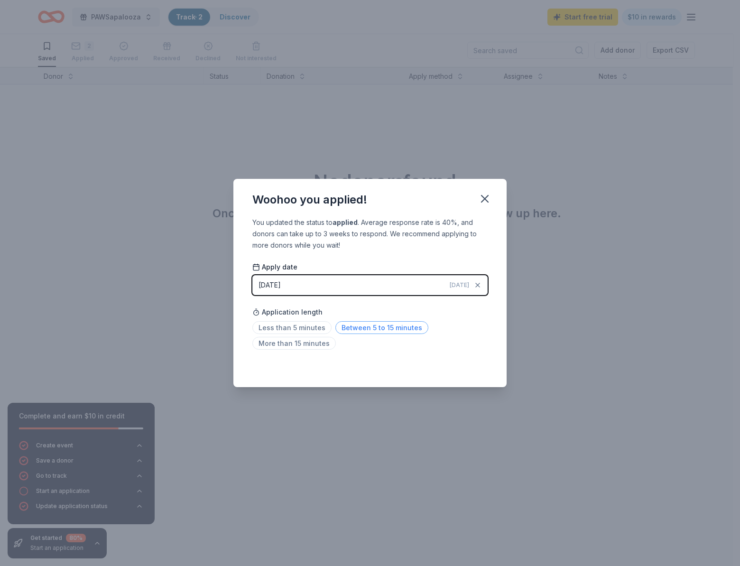
click at [362, 329] on span "Between 5 to 15 minutes" at bounding box center [381, 327] width 93 height 13
click at [470, 365] on div "Saved" at bounding box center [369, 366] width 235 height 11
click at [486, 200] on icon "button" at bounding box center [484, 198] width 7 height 7
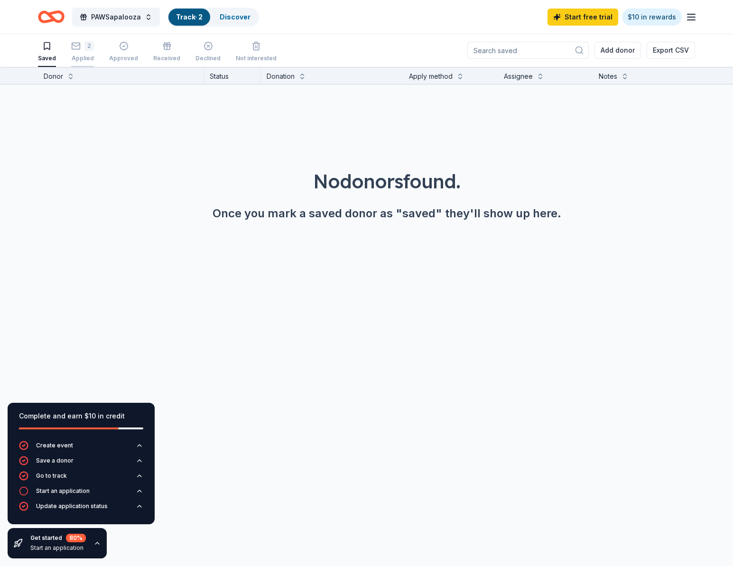
click at [89, 51] on div "2 Applied" at bounding box center [82, 46] width 23 height 21
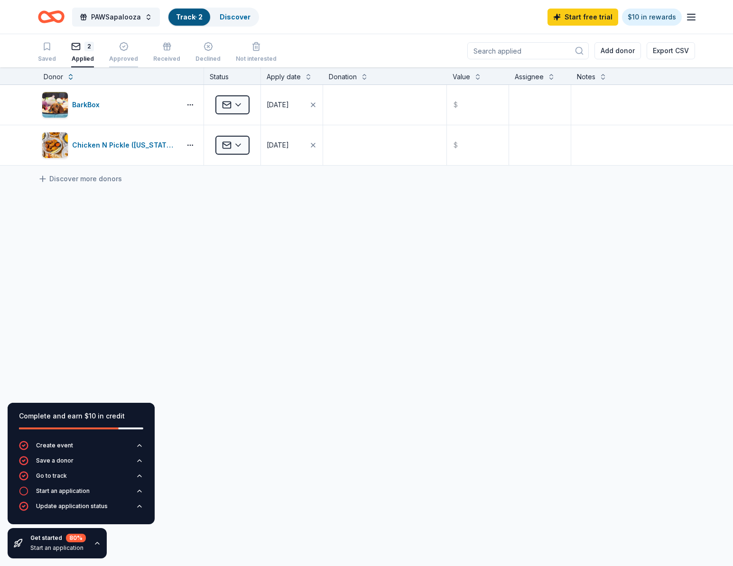
click at [123, 54] on div "Approved" at bounding box center [123, 52] width 29 height 21
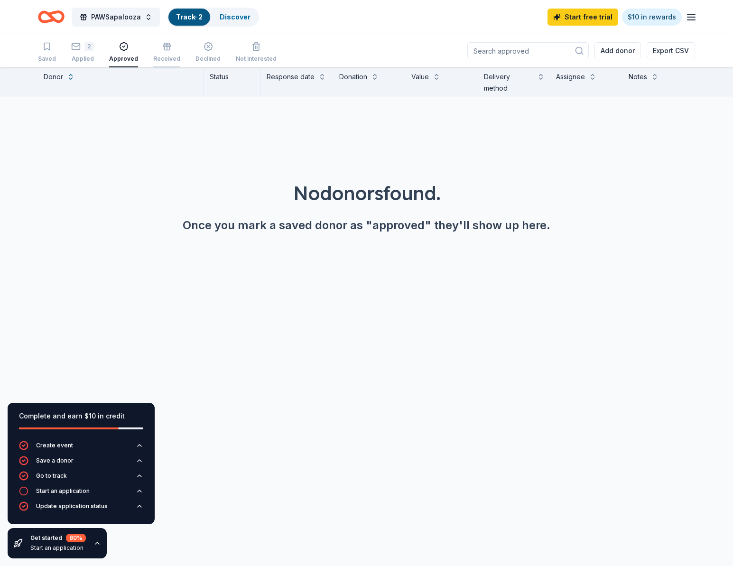
click at [154, 55] on div "Received" at bounding box center [166, 59] width 27 height 8
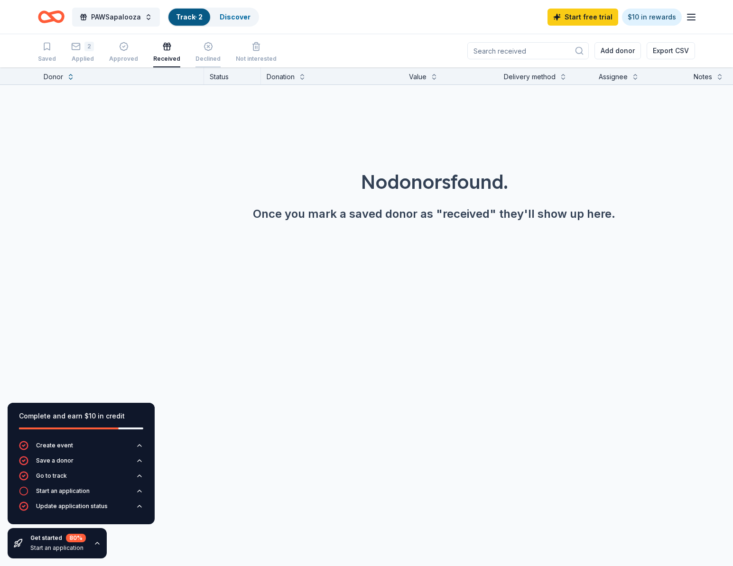
click at [203, 53] on div "Declined" at bounding box center [207, 52] width 25 height 21
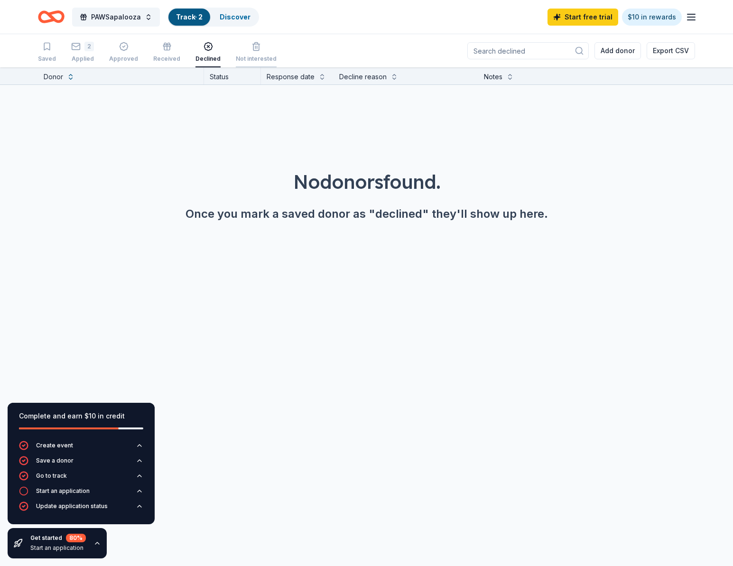
click at [247, 53] on div "Not interested" at bounding box center [256, 52] width 41 height 21
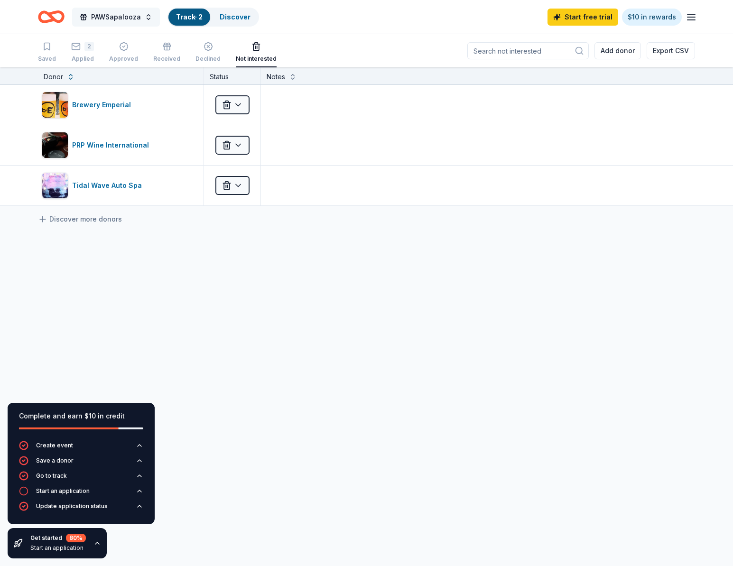
click at [109, 17] on span "PAWSapalooza" at bounding box center [116, 16] width 50 height 11
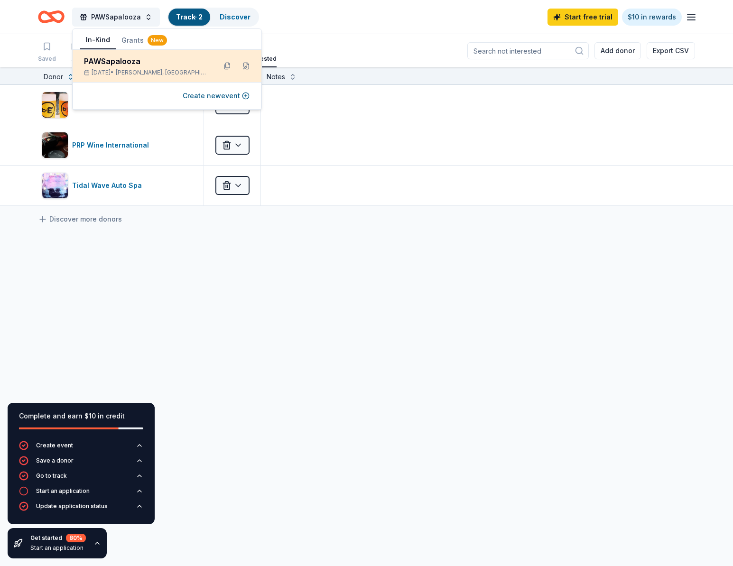
click at [104, 65] on div "PAWSapalooza" at bounding box center [146, 61] width 124 height 11
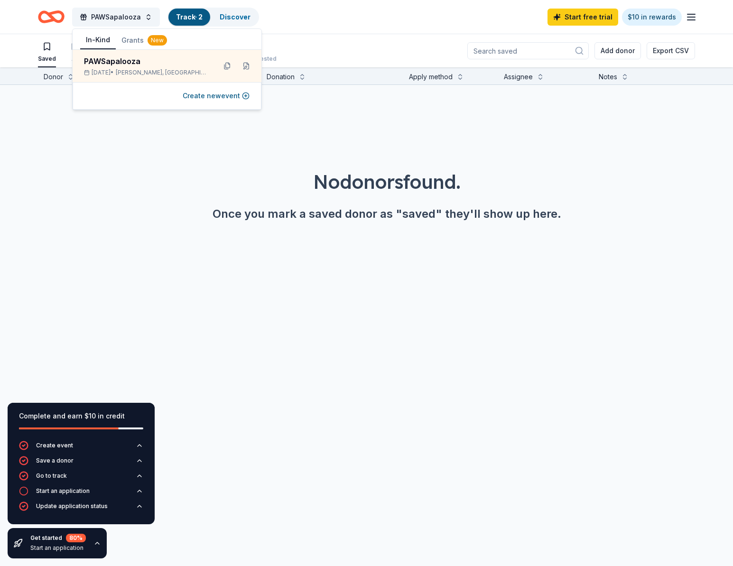
click at [380, 197] on div "No donors found. Once you mark a saved donor as "saved" they'll show up here." at bounding box center [386, 194] width 687 height 53
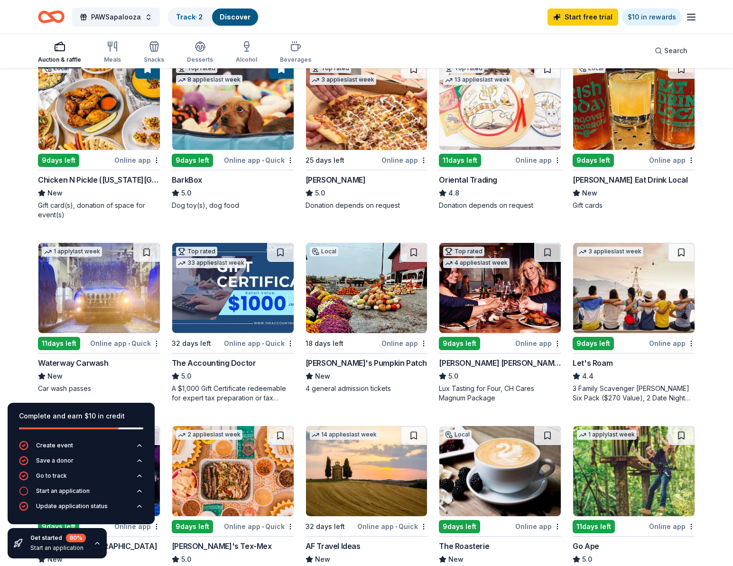
scroll to position [293, 0]
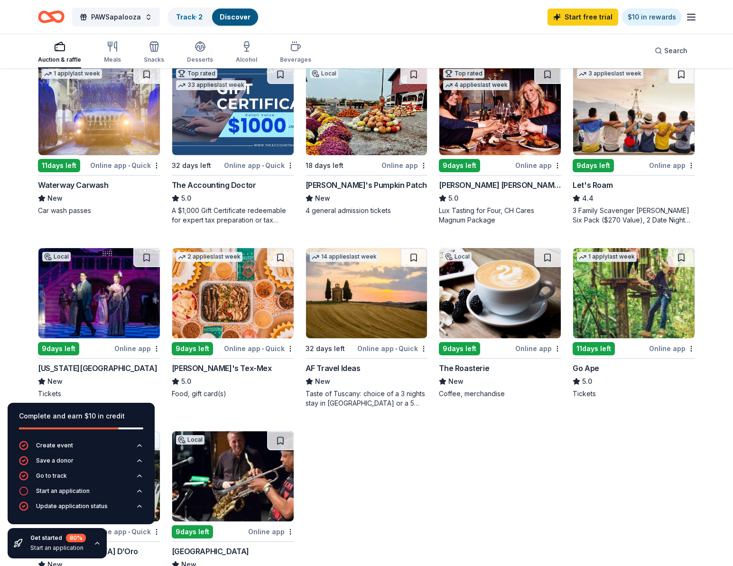
scroll to position [0, 0]
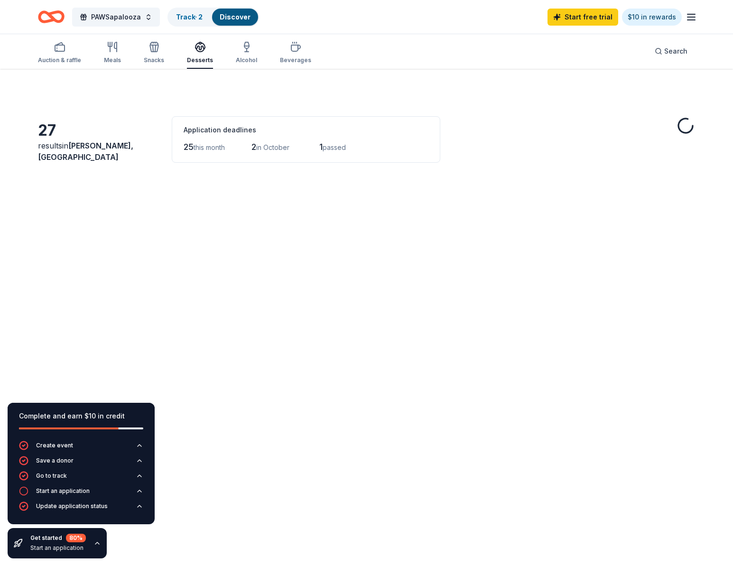
scroll to position [419, 0]
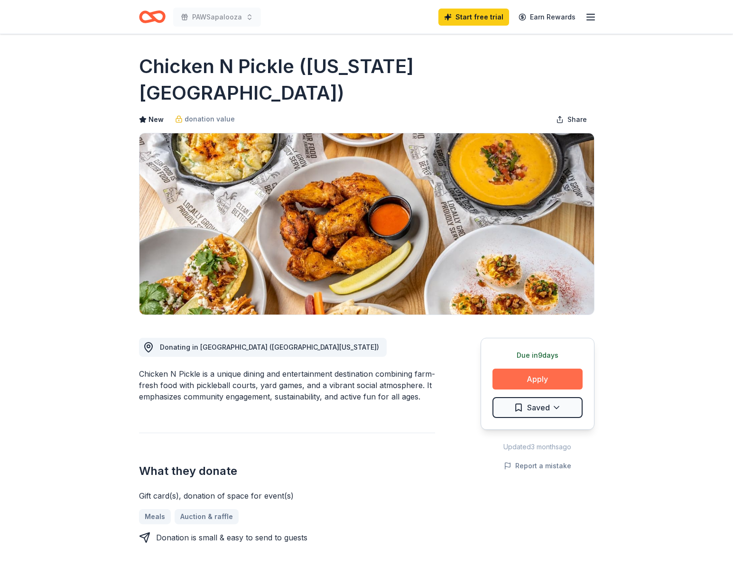
click at [535, 369] on button "Apply" at bounding box center [537, 379] width 90 height 21
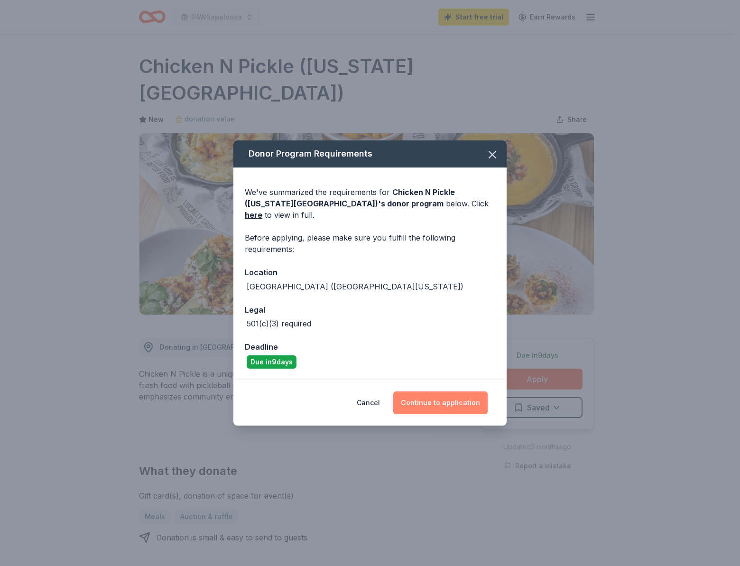
drag, startPoint x: 412, startPoint y: 397, endPoint x: 423, endPoint y: 397, distance: 10.9
click at [412, 396] on button "Continue to application" at bounding box center [440, 402] width 94 height 23
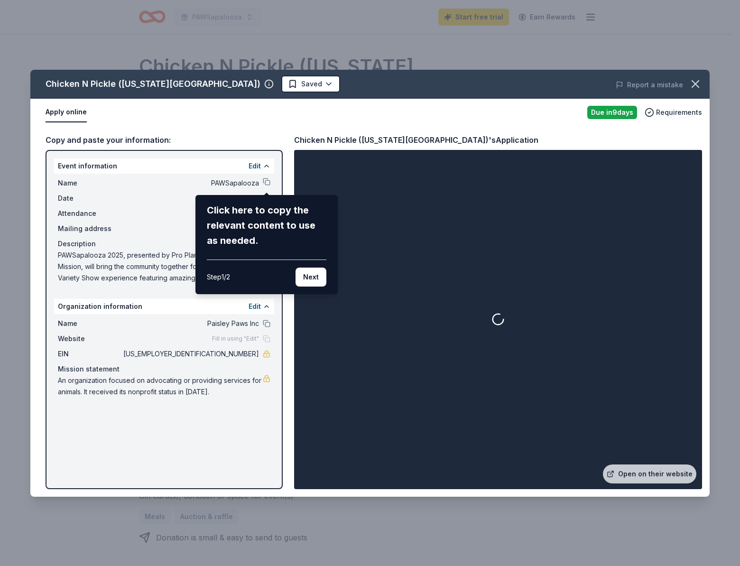
click at [72, 180] on div "Chicken N Pickle (Kansas City) Saved Report a mistake Apply online Due in 9 day…" at bounding box center [369, 283] width 679 height 427
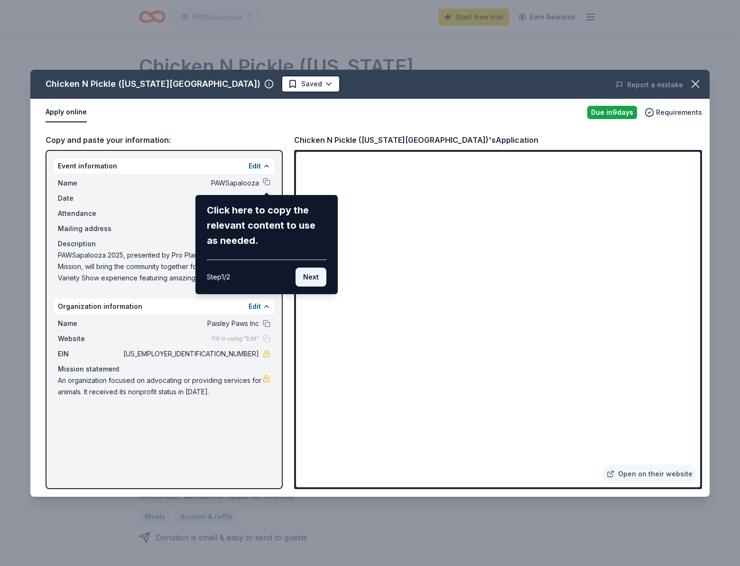
click at [317, 278] on button "Next" at bounding box center [311, 277] width 31 height 19
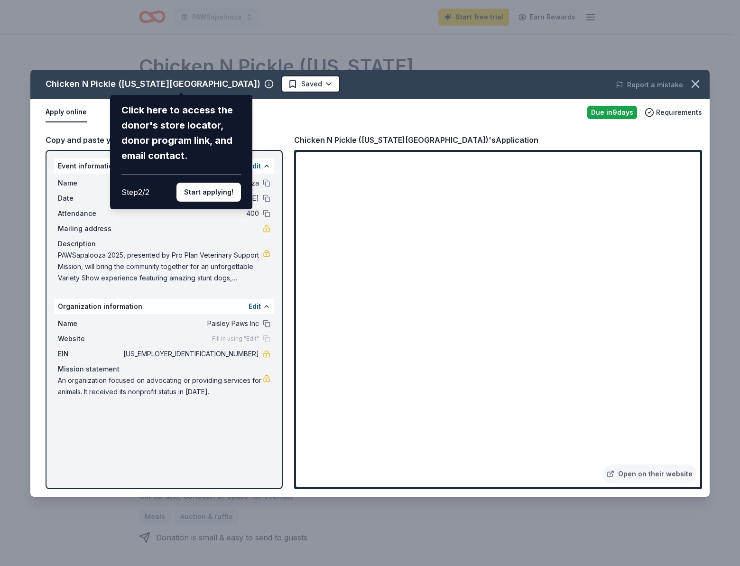
click at [333, 336] on div "Chicken N Pickle (Kansas City) Click here to access the donor's store locator, …" at bounding box center [369, 283] width 679 height 427
click at [331, 333] on div "Chicken N Pickle (Kansas City) Click here to access the donor's store locator, …" at bounding box center [369, 283] width 679 height 427
click at [198, 195] on button "Start applying!" at bounding box center [208, 192] width 65 height 19
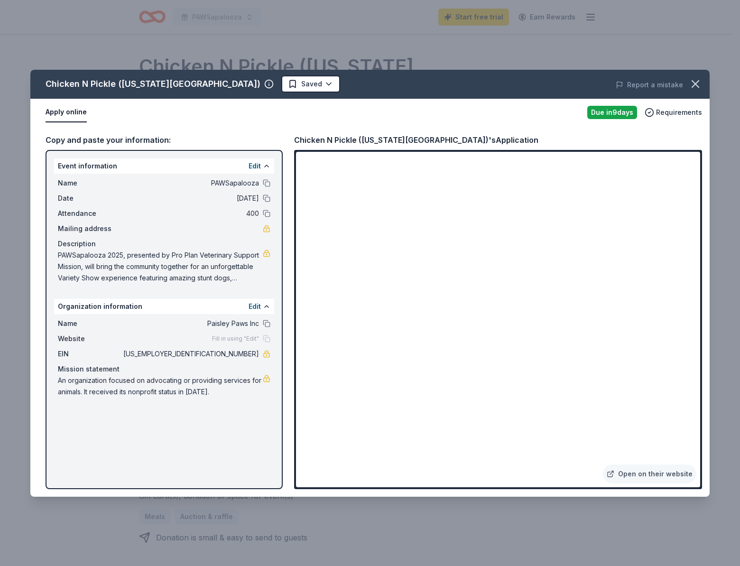
click at [360, 326] on div "Chicken N Pickle (Kansas City) Saved Report a mistake Apply online Due in 9 day…" at bounding box center [369, 283] width 679 height 427
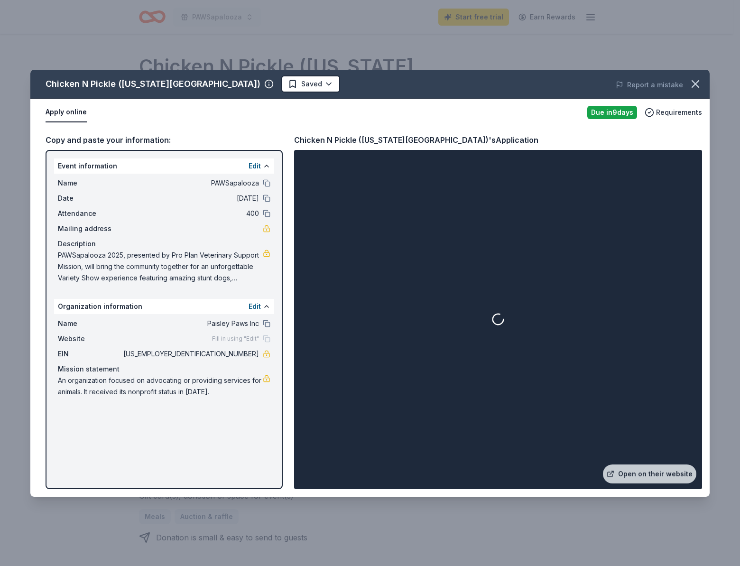
click at [515, 472] on div at bounding box center [498, 319] width 404 height 335
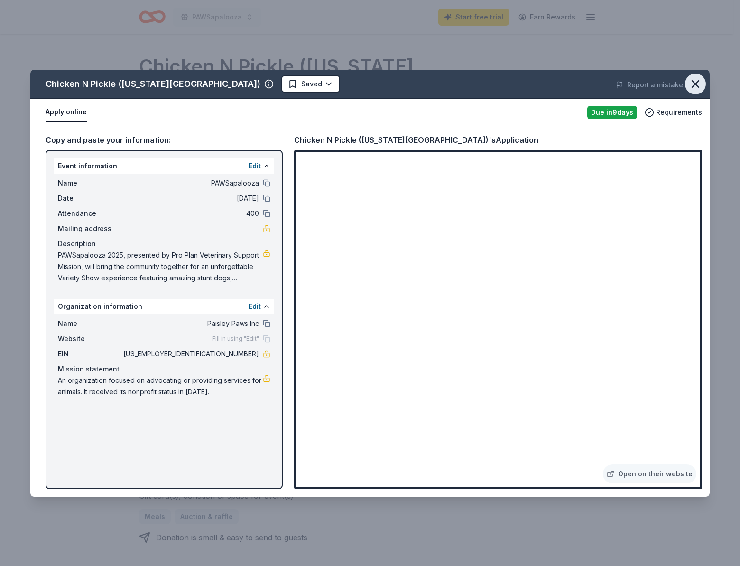
click at [690, 85] on icon "button" at bounding box center [695, 83] width 13 height 13
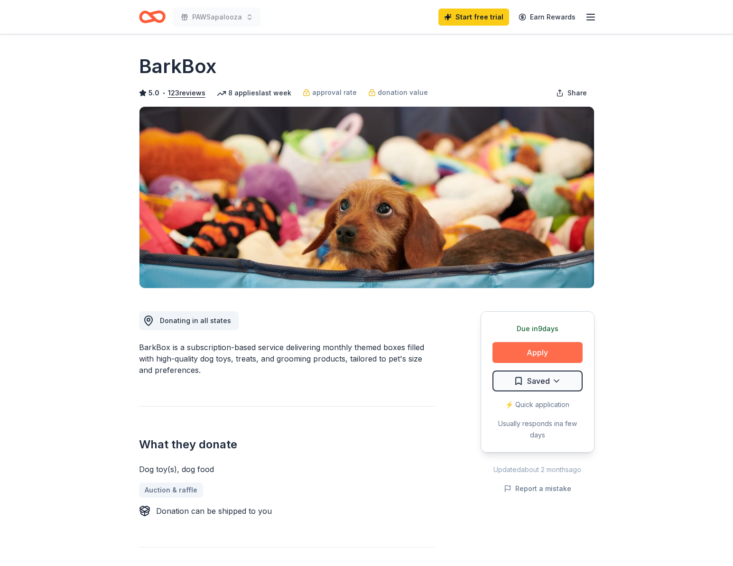
click at [524, 352] on button "Apply" at bounding box center [537, 352] width 90 height 21
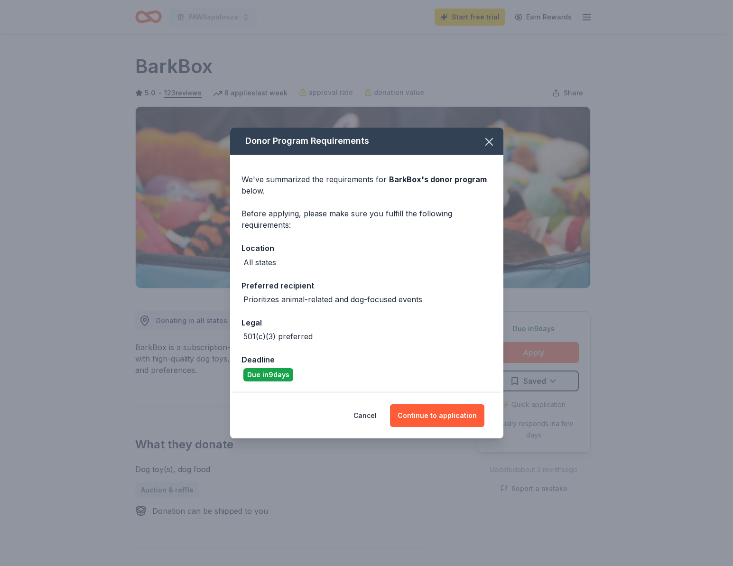
click at [524, 352] on div "Donor Program Requirements We've summarized the requirements for BarkBox 's don…" at bounding box center [366, 283] width 733 height 566
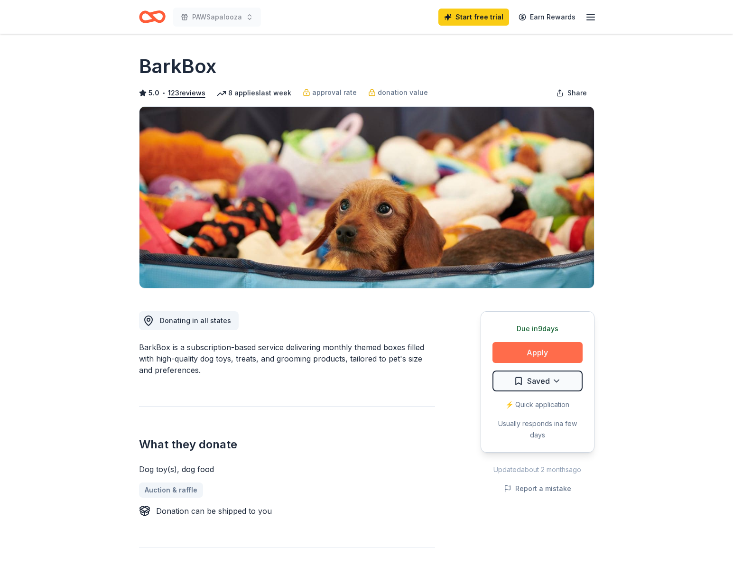
click at [544, 359] on button "Apply" at bounding box center [537, 352] width 90 height 21
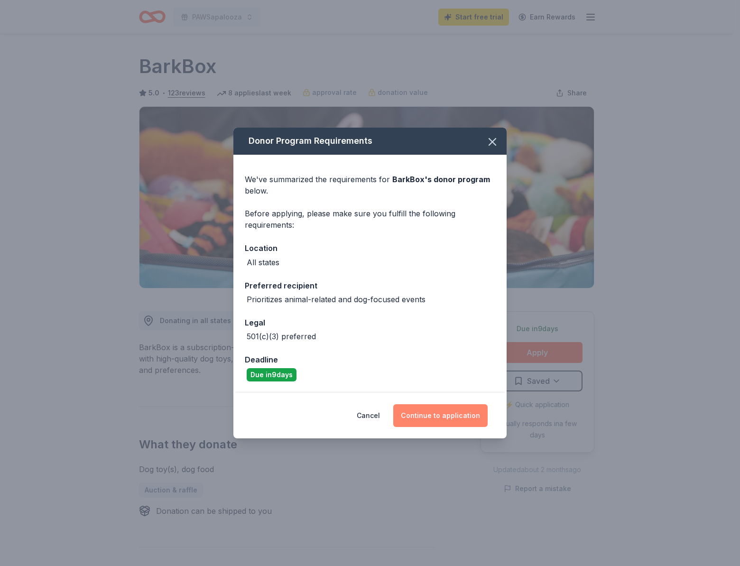
click at [429, 416] on button "Continue to application" at bounding box center [440, 415] width 94 height 23
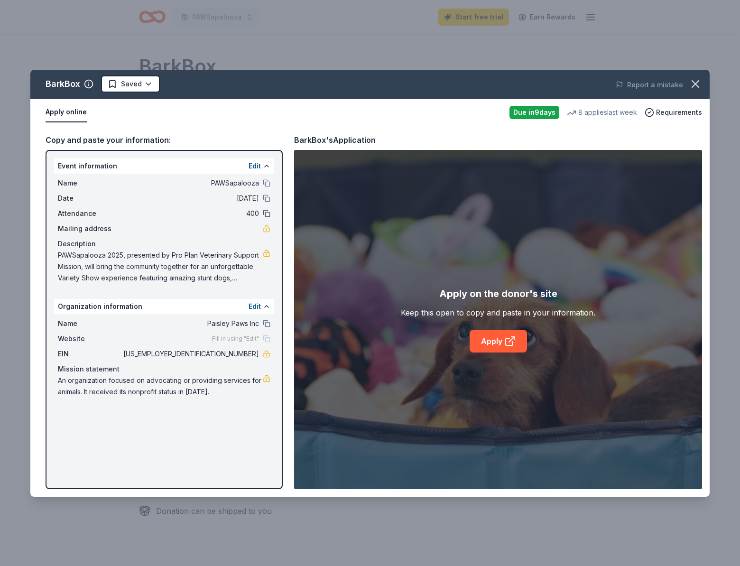
click at [268, 213] on button at bounding box center [267, 214] width 8 height 8
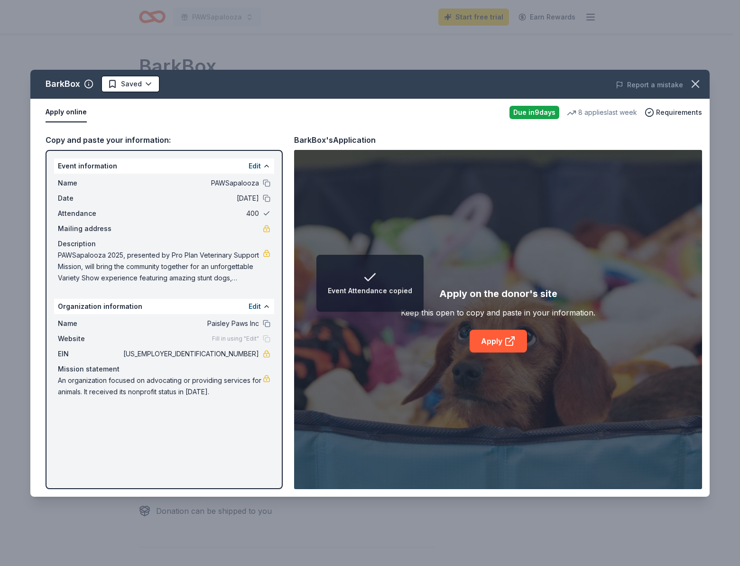
click at [268, 214] on button at bounding box center [267, 214] width 8 height 8
click at [259, 213] on span "400" at bounding box center [190, 213] width 138 height 11
click at [254, 213] on span "400" at bounding box center [190, 213] width 138 height 11
click at [259, 164] on button "Edit" at bounding box center [255, 165] width 12 height 11
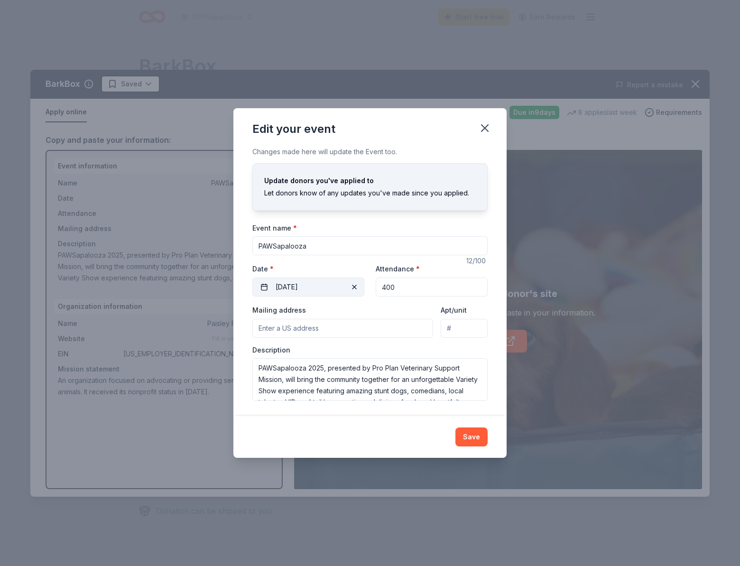
drag, startPoint x: 408, startPoint y: 286, endPoint x: 362, endPoint y: 281, distance: 46.3
click at [364, 280] on div "Event website https://e.givesmart.com/events/INj/ Attendance * 400 Date * 10/25…" at bounding box center [369, 280] width 235 height 34
type input "300"
click at [471, 433] on button "Save" at bounding box center [471, 436] width 32 height 19
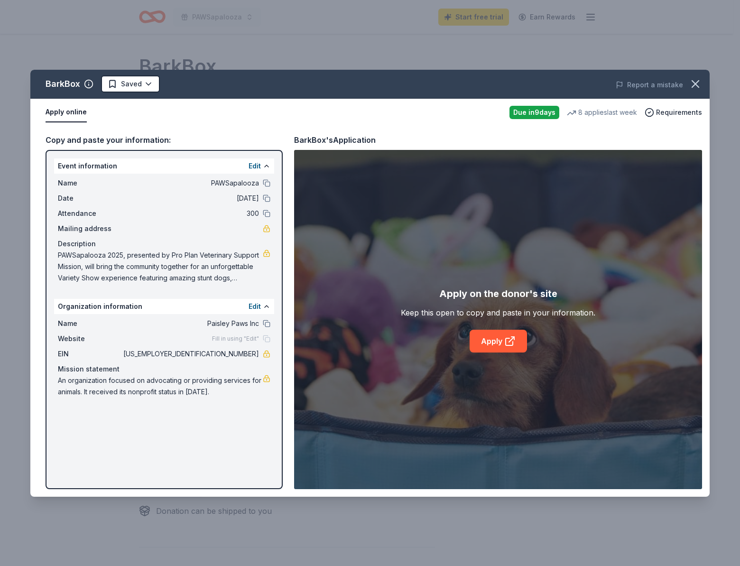
click at [181, 261] on span "PAWSapalooza 2025, presented by Pro Plan Veterinary Support Mission, will bring…" at bounding box center [160, 267] width 205 height 34
click at [257, 167] on button "Edit" at bounding box center [255, 165] width 12 height 11
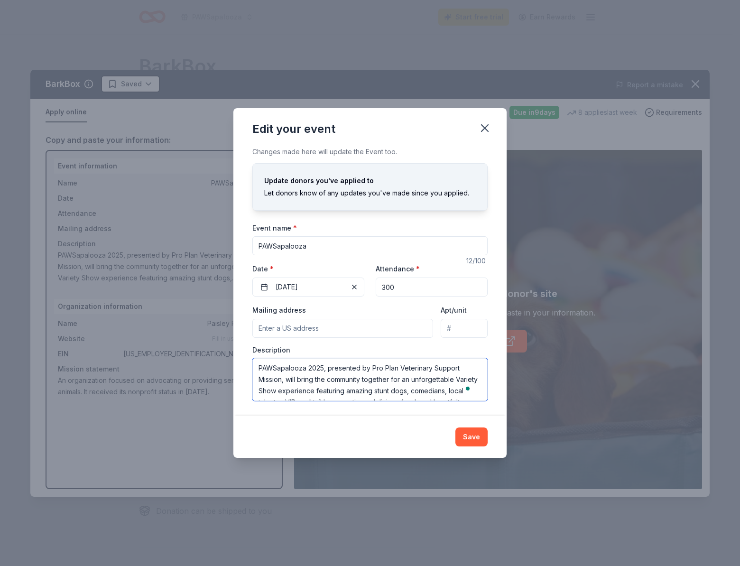
drag, startPoint x: 369, startPoint y: 389, endPoint x: 269, endPoint y: 371, distance: 101.8
click at [257, 351] on div "Description PAWSapalooza 2025, presented by Pro Plan Veterinary Support Mission…" at bounding box center [369, 373] width 235 height 56
paste textarea "aisley Paws Charitable Veterinary Foundation has a national reach with 230 PAWr…"
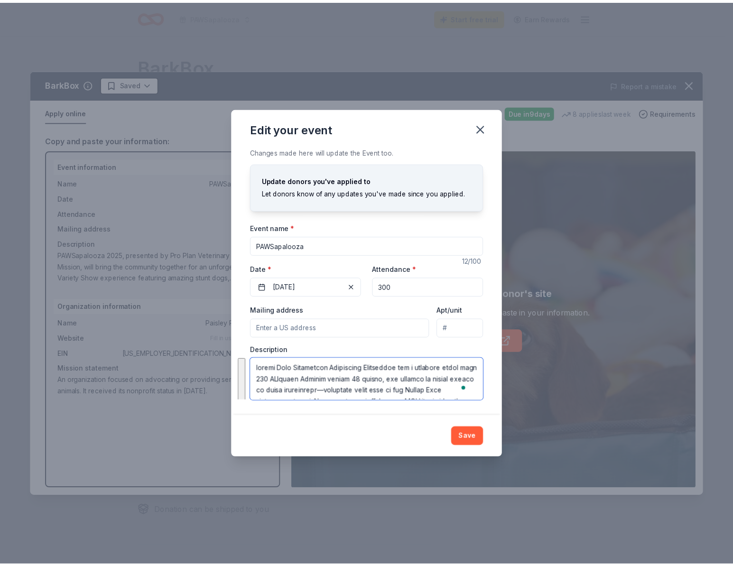
scroll to position [393, 0]
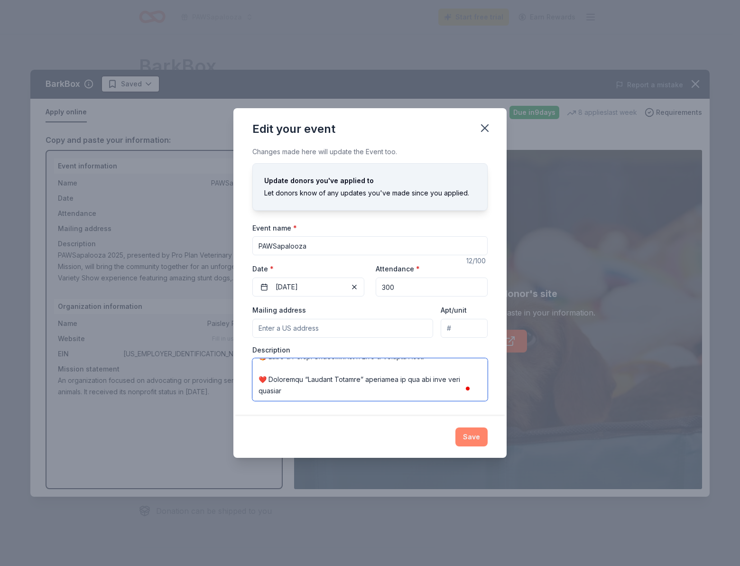
type textarea "aisley Paws Charitable Veterinary Foundation has a national reach with 230 PAWr…"
click at [466, 437] on button "Save" at bounding box center [471, 436] width 32 height 19
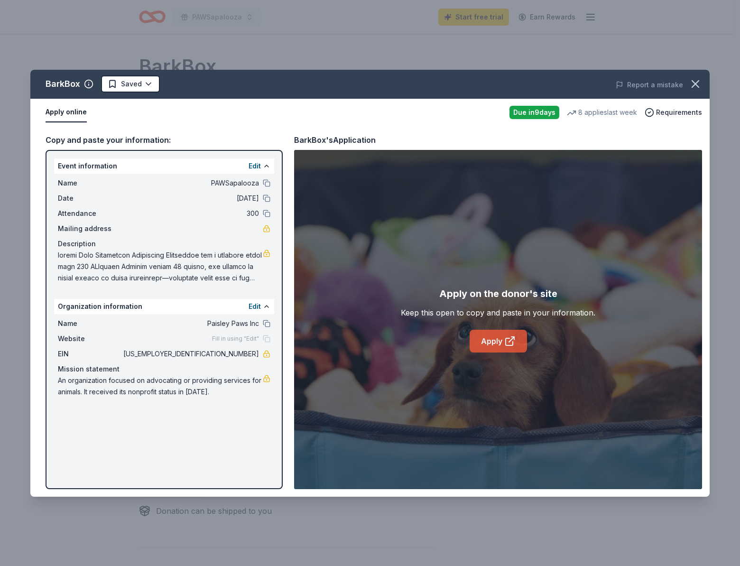
click at [499, 341] on link "Apply" at bounding box center [498, 341] width 57 height 23
click at [698, 84] on icon "button" at bounding box center [695, 83] width 13 height 13
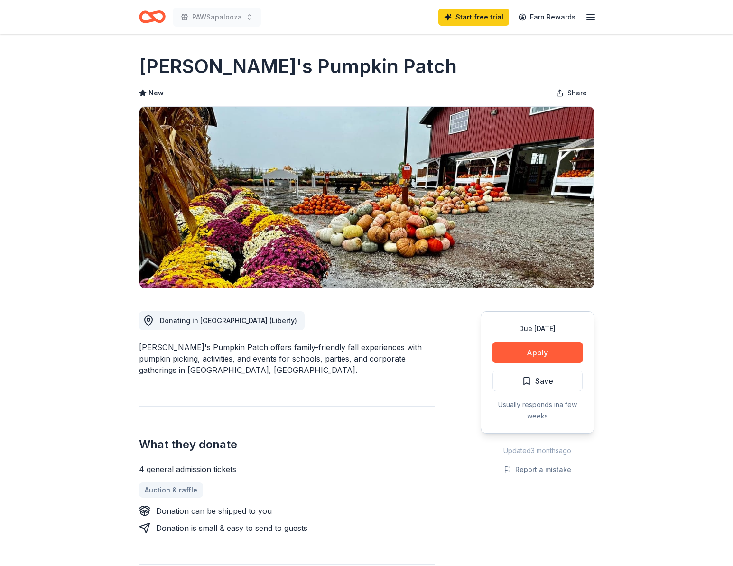
drag, startPoint x: 140, startPoint y: 440, endPoint x: 209, endPoint y: 448, distance: 68.8
click at [207, 447] on h2 "What they donate" at bounding box center [287, 444] width 296 height 15
click at [297, 473] on div "4 general admission tickets" at bounding box center [287, 468] width 296 height 11
click at [567, 352] on button "Apply" at bounding box center [537, 352] width 90 height 21
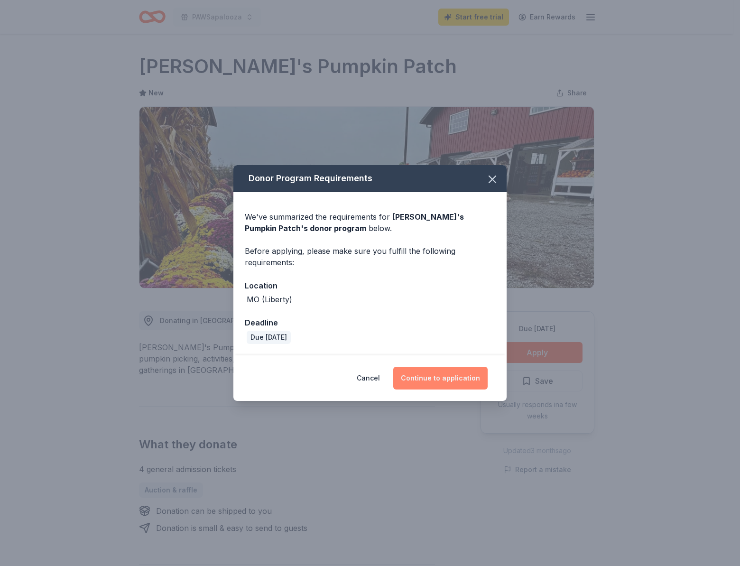
click at [447, 382] on button "Continue to application" at bounding box center [440, 378] width 94 height 23
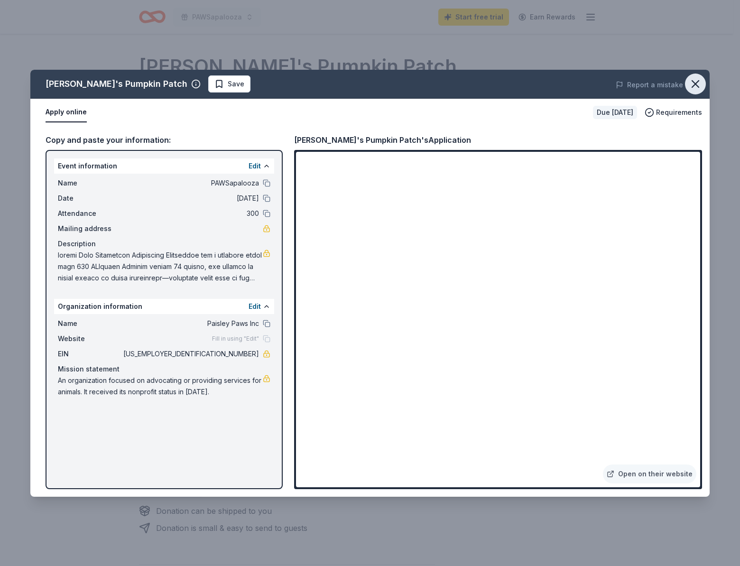
click at [693, 88] on icon "button" at bounding box center [695, 83] width 13 height 13
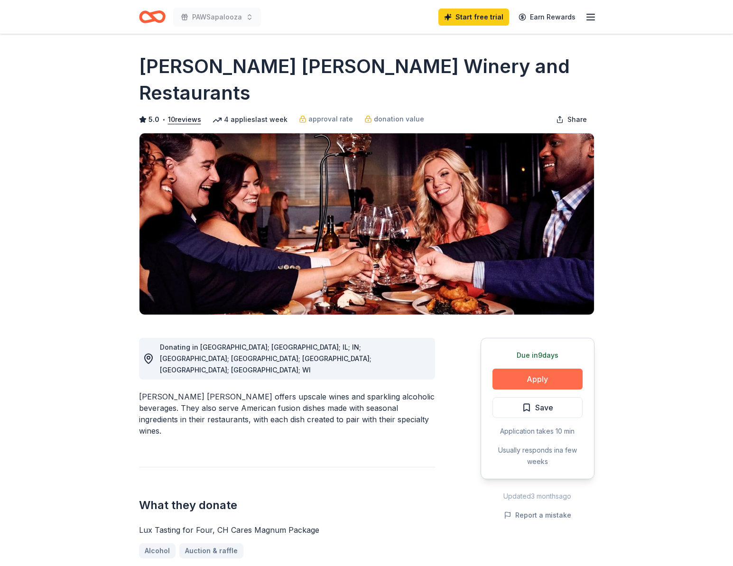
click at [530, 369] on button "Apply" at bounding box center [537, 379] width 90 height 21
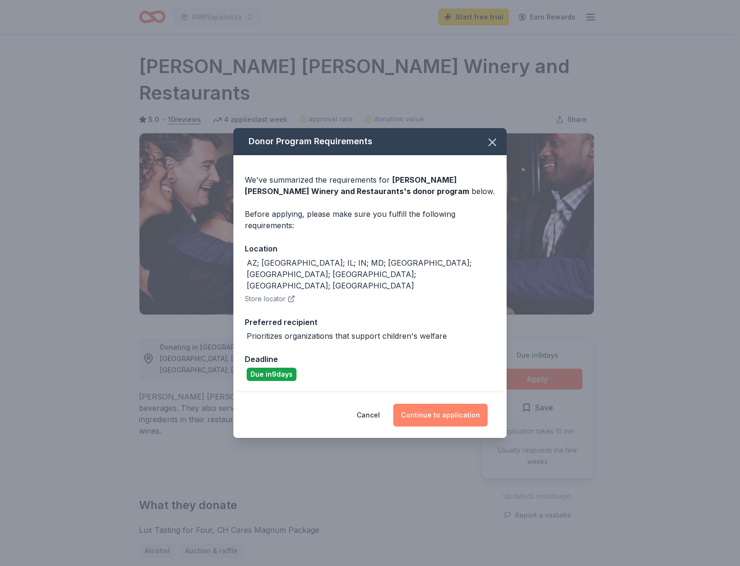
click at [441, 404] on button "Continue to application" at bounding box center [440, 415] width 94 height 23
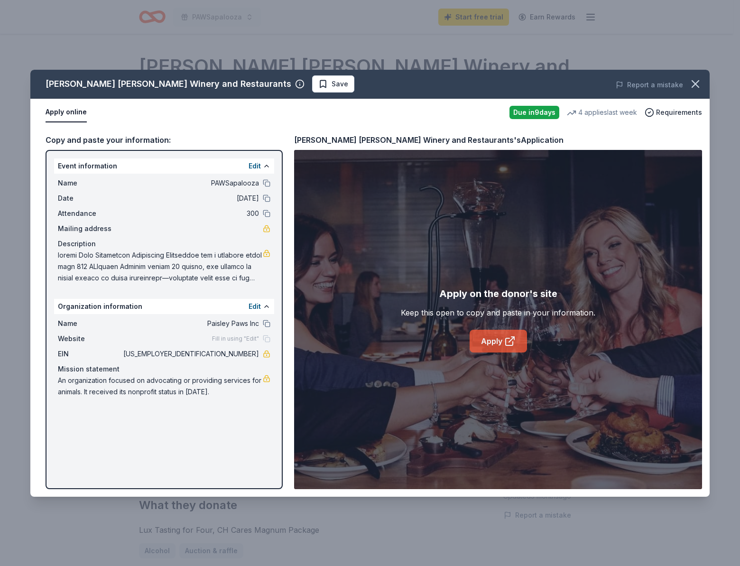
click at [494, 343] on link "Apply" at bounding box center [498, 341] width 57 height 23
click at [696, 79] on icon "button" at bounding box center [695, 83] width 13 height 13
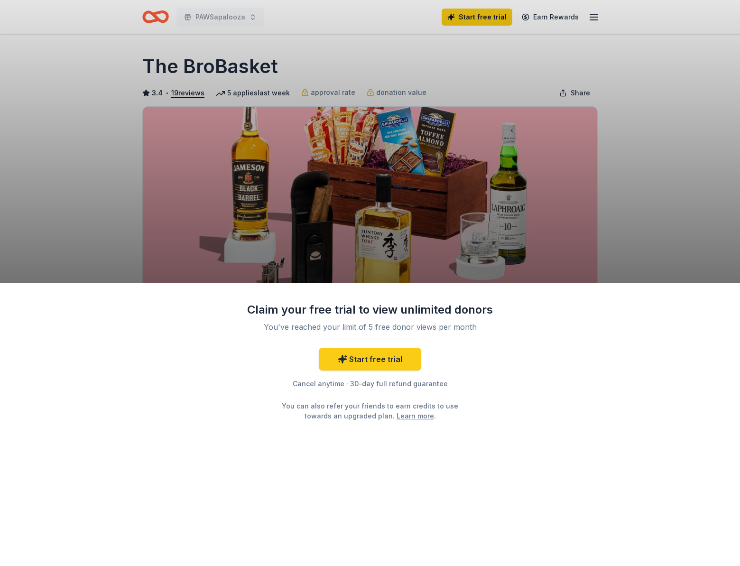
click at [540, 345] on div "Claim your free trial to view unlimited donors You've reached your limit of 5 f…" at bounding box center [370, 424] width 740 height 283
click at [399, 417] on link "Learn more" at bounding box center [415, 416] width 37 height 10
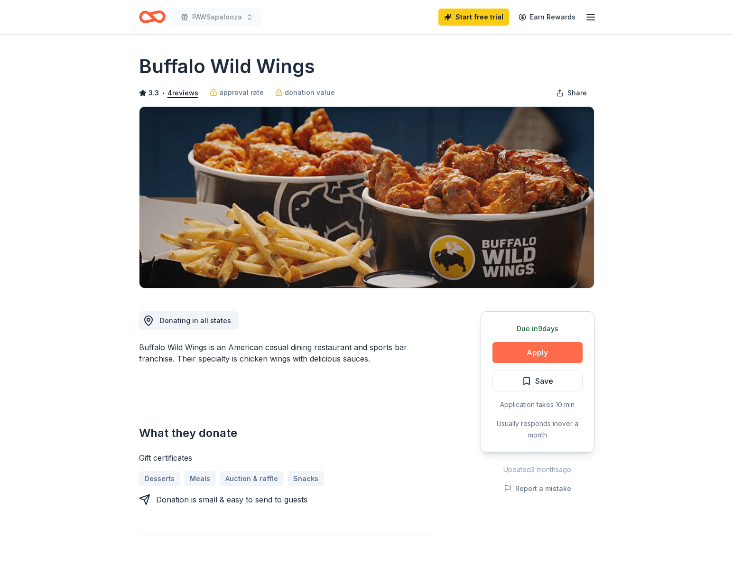
click at [535, 352] on button "Apply" at bounding box center [537, 352] width 90 height 21
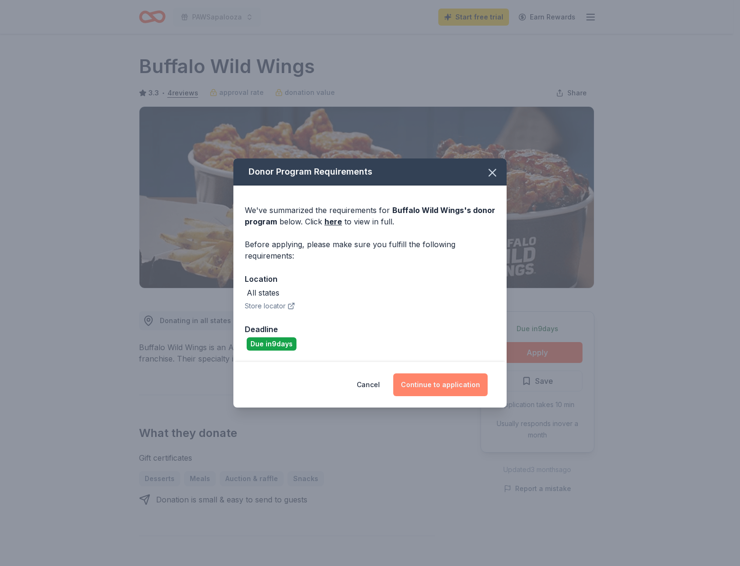
click at [439, 379] on button "Continue to application" at bounding box center [440, 384] width 94 height 23
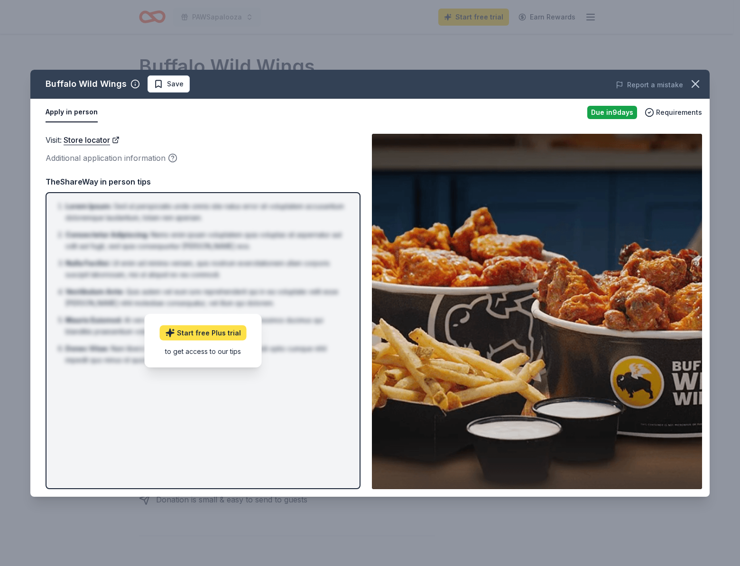
drag, startPoint x: 203, startPoint y: 352, endPoint x: 242, endPoint y: 337, distance: 42.5
click at [203, 352] on div "to get access to our tips" at bounding box center [203, 351] width 87 height 10
click at [196, 250] on li "Consectetur Adipiscing : Nemo enim ipsam voluptatem quia voluptas sit aspernatu…" at bounding box center [205, 240] width 281 height 23
click at [607, 113] on div "Due [DATE]" at bounding box center [612, 112] width 50 height 13
click at [671, 115] on span "Requirements" at bounding box center [679, 112] width 46 height 11
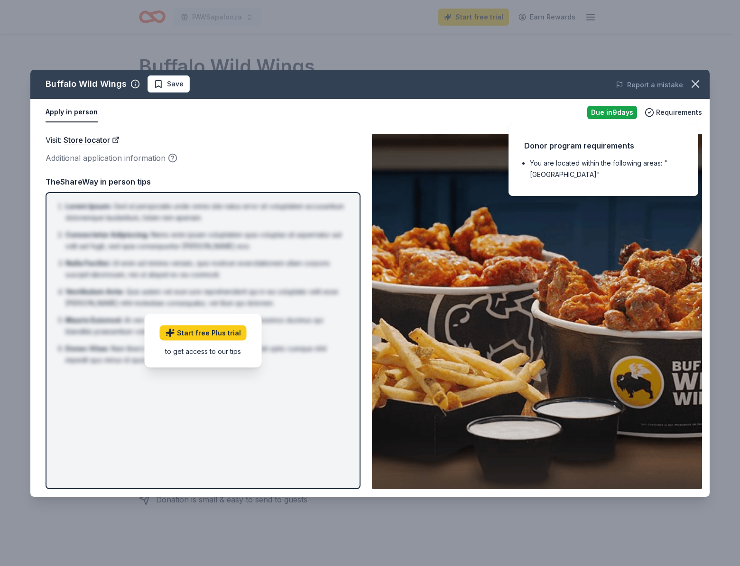
click at [545, 349] on img at bounding box center [537, 311] width 330 height 355
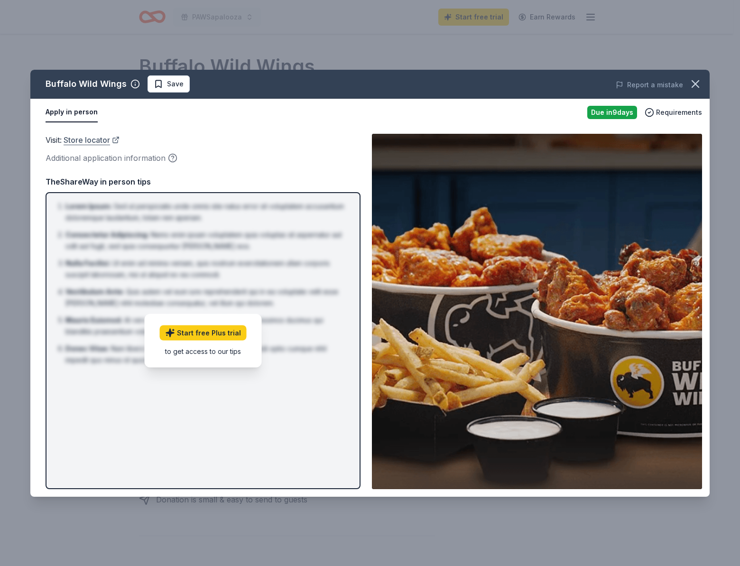
click at [100, 138] on link "Store locator" at bounding box center [92, 140] width 56 height 12
click at [205, 353] on div "to get access to our tips" at bounding box center [203, 351] width 87 height 10
click at [697, 84] on icon "button" at bounding box center [695, 83] width 13 height 13
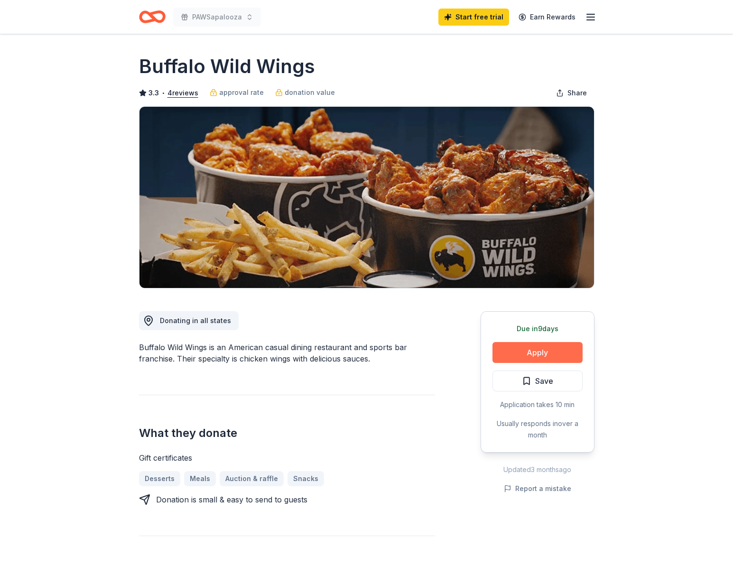
click at [540, 348] on button "Apply" at bounding box center [537, 352] width 90 height 21
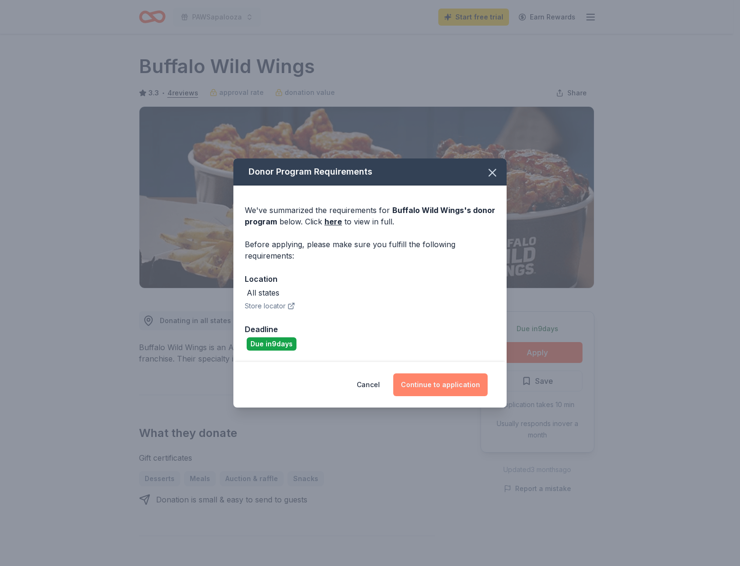
click at [454, 391] on button "Continue to application" at bounding box center [440, 384] width 94 height 23
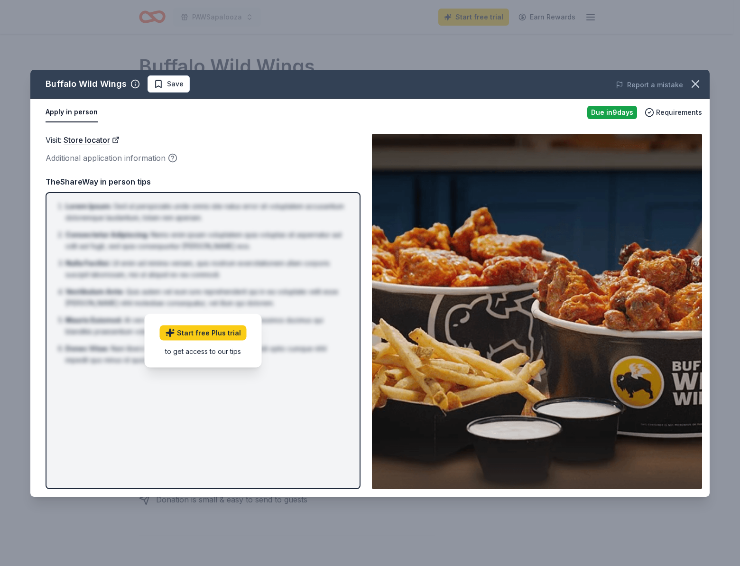
click at [627, 111] on div "Due [DATE]" at bounding box center [612, 112] width 50 height 13
click at [660, 114] on span "Requirements" at bounding box center [679, 112] width 46 height 11
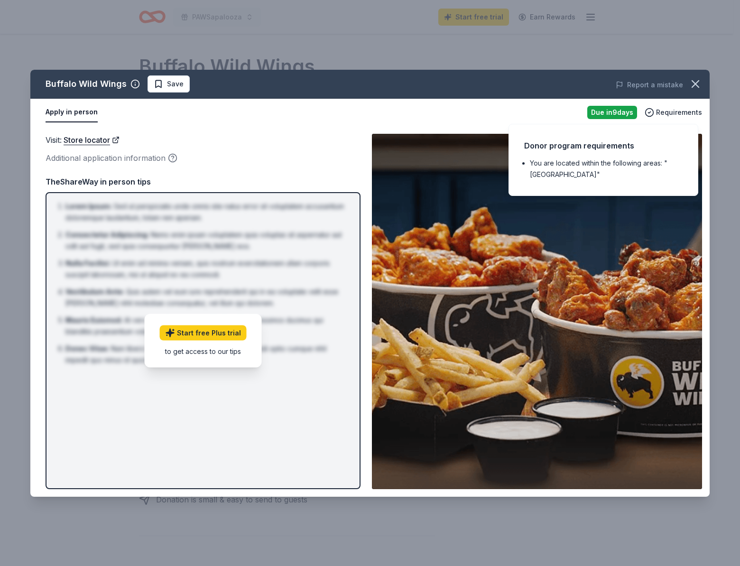
click at [568, 317] on img at bounding box center [537, 311] width 330 height 355
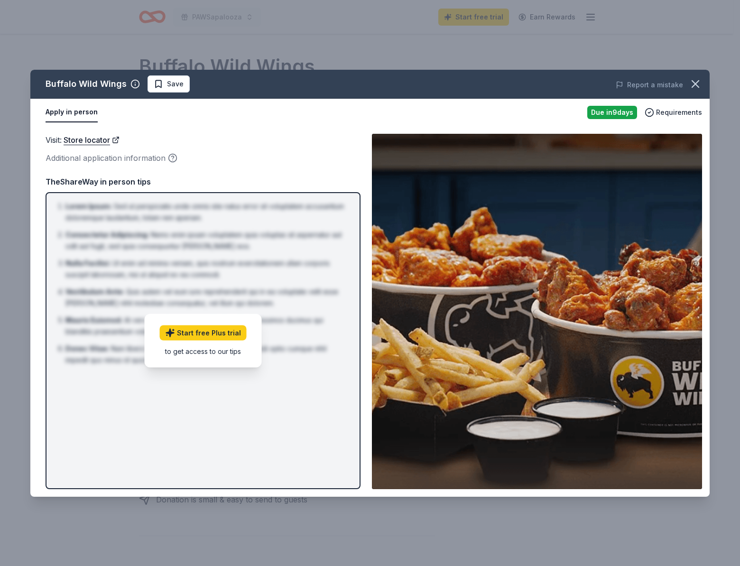
click at [135, 190] on div "TheShareWay in person tips Lorem Ipsum : Sed ut perspiciatis unde omnis iste na…" at bounding box center [203, 332] width 315 height 313
click at [697, 87] on icon "button" at bounding box center [695, 83] width 13 height 13
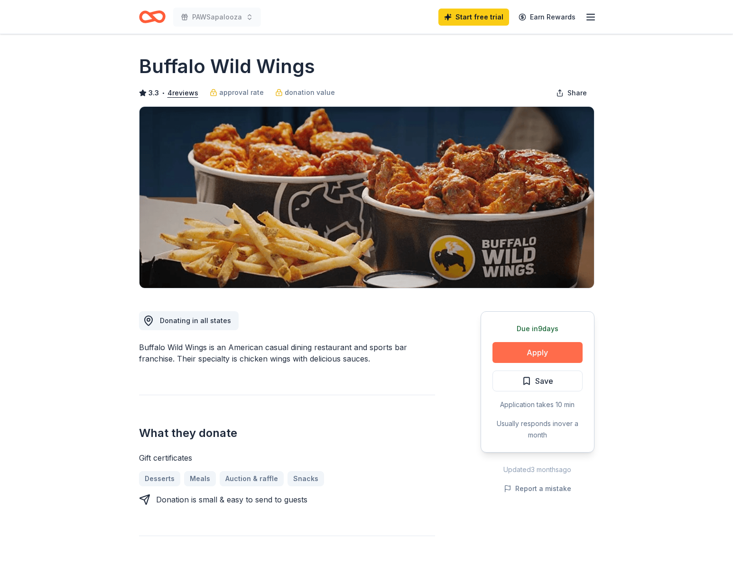
click at [524, 359] on button "Apply" at bounding box center [537, 352] width 90 height 21
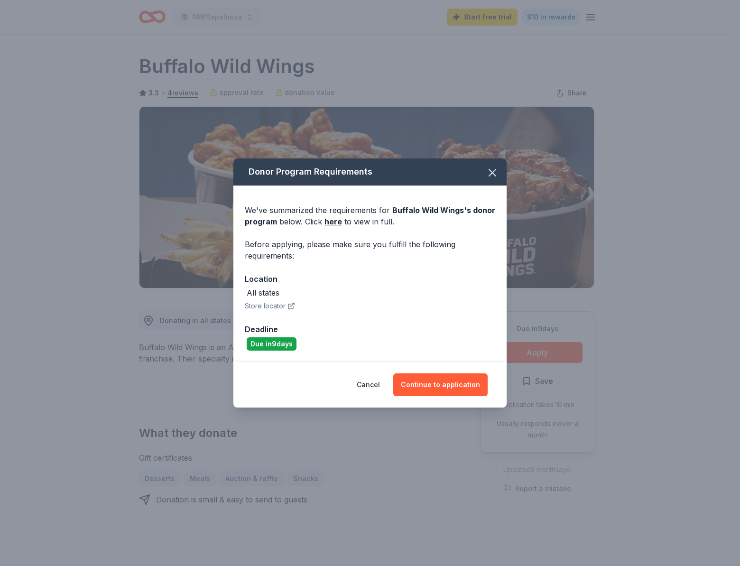
click at [281, 307] on button "Store locator" at bounding box center [270, 305] width 50 height 11
click at [430, 386] on button "Continue to application" at bounding box center [440, 384] width 94 height 23
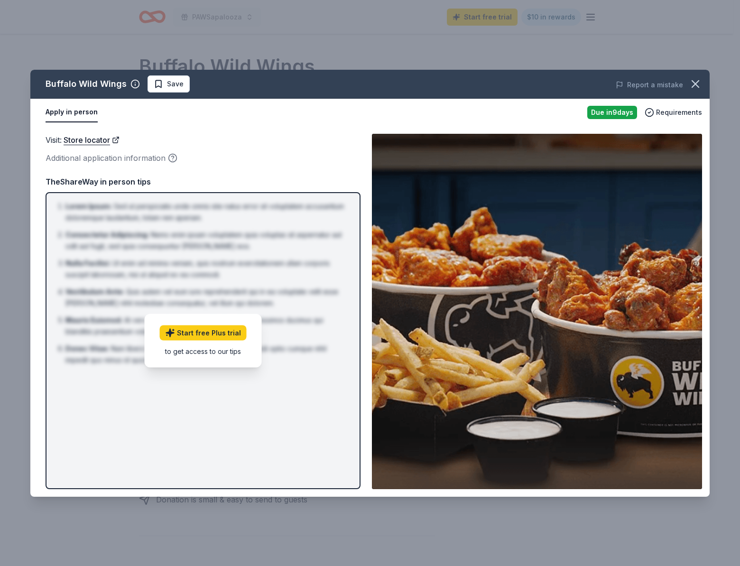
click at [199, 353] on div "to get access to our tips" at bounding box center [203, 351] width 87 height 10
click at [200, 330] on link "Start free Plus trial" at bounding box center [203, 332] width 87 height 15
click at [688, 77] on button "button" at bounding box center [695, 84] width 21 height 21
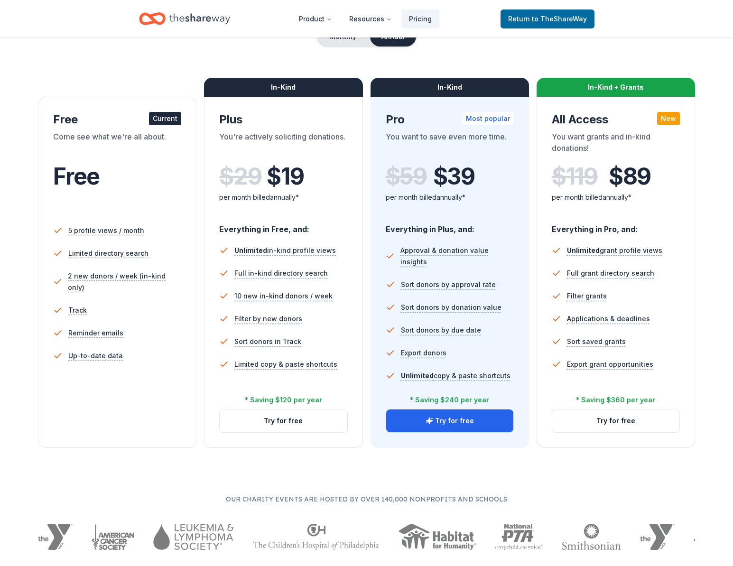
scroll to position [154, 0]
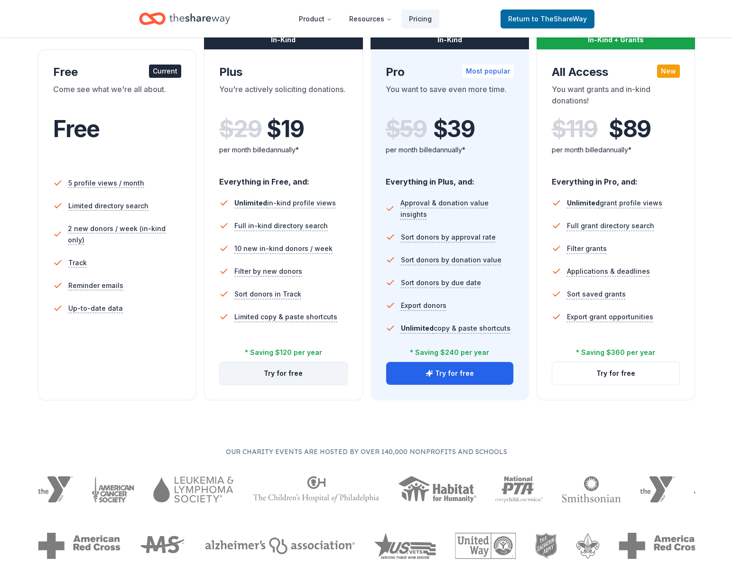
click at [274, 370] on button "Try for free" at bounding box center [283, 373] width 127 height 23
click at [284, 370] on button "Try for free" at bounding box center [283, 373] width 127 height 23
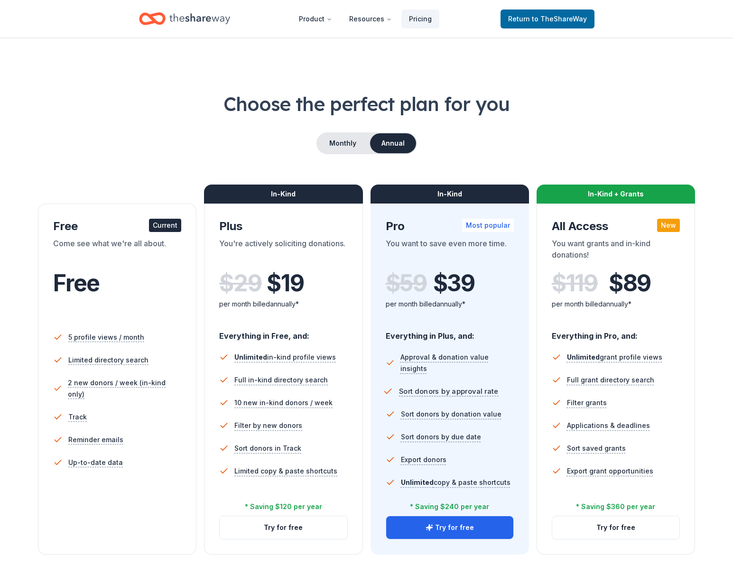
scroll to position [154, 0]
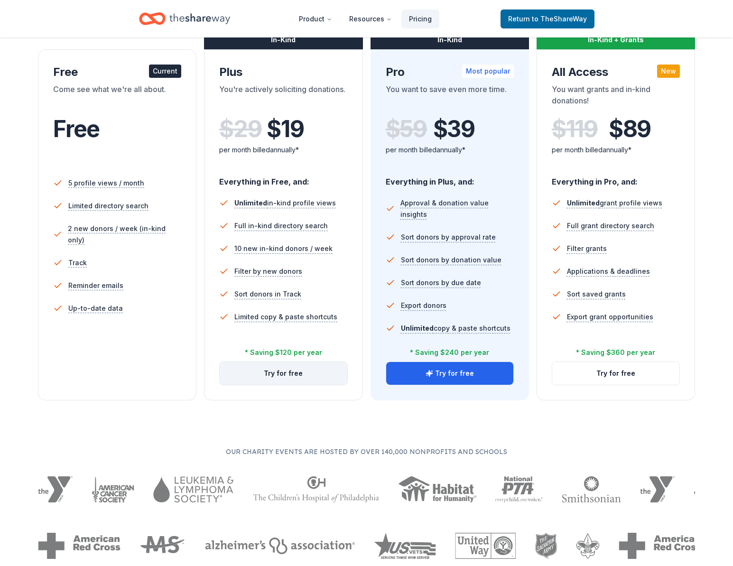
click at [291, 375] on button "Try for free" at bounding box center [283, 373] width 127 height 23
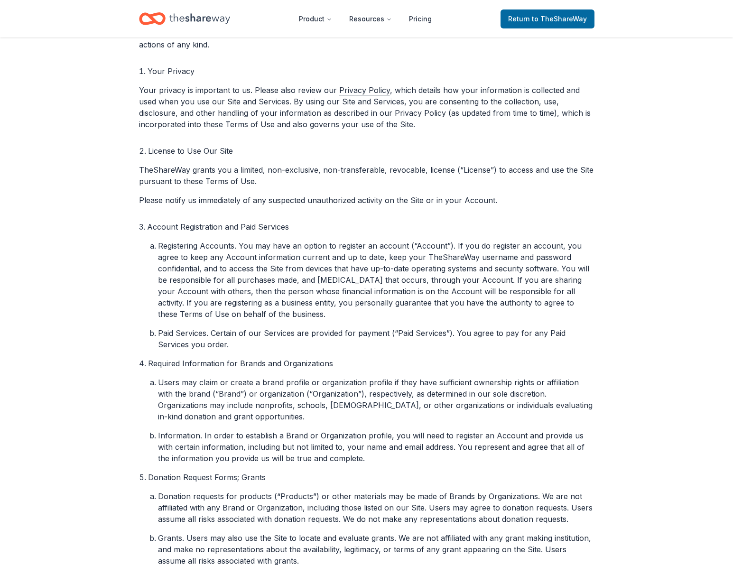
scroll to position [429, 0]
